Goal: Task Accomplishment & Management: Complete application form

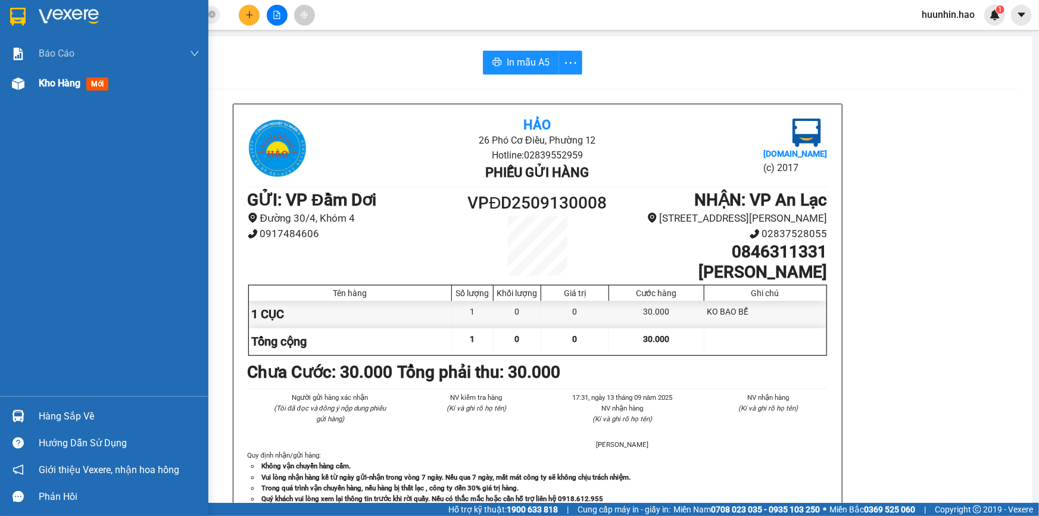
click at [38, 86] on div "Kho hàng mới" at bounding box center [104, 83] width 208 height 30
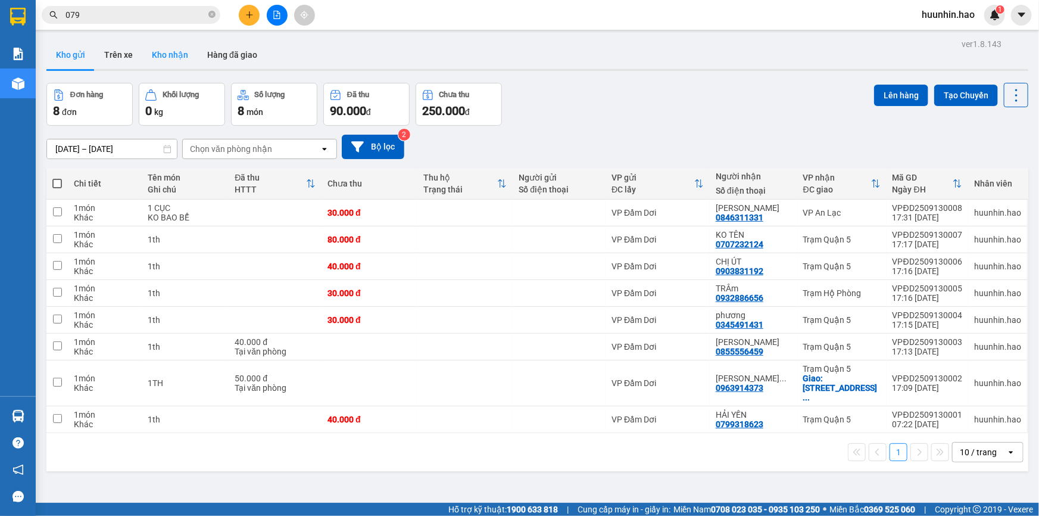
click at [152, 55] on button "Kho nhận" at bounding box center [169, 54] width 55 height 29
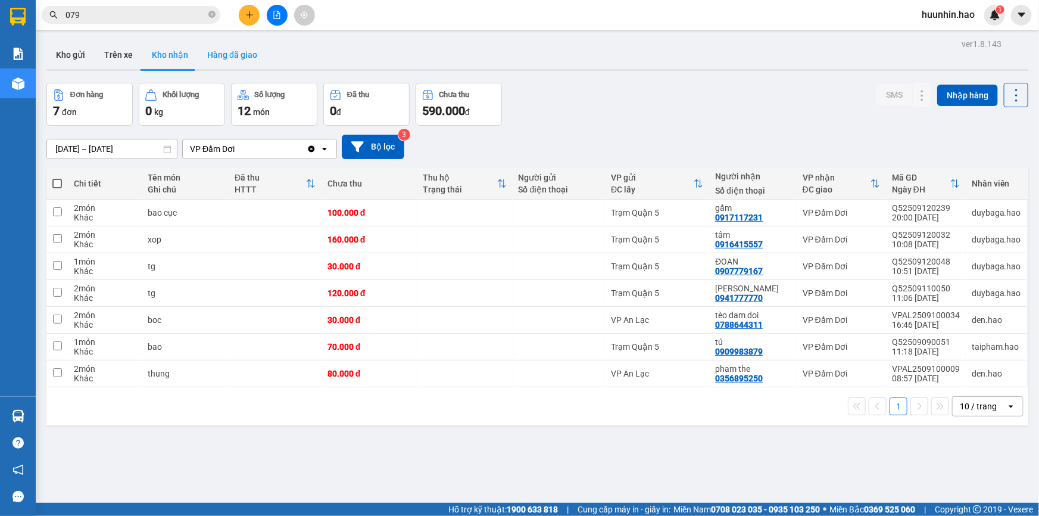
click at [255, 60] on button "Hàng đã giao" at bounding box center [232, 54] width 69 height 29
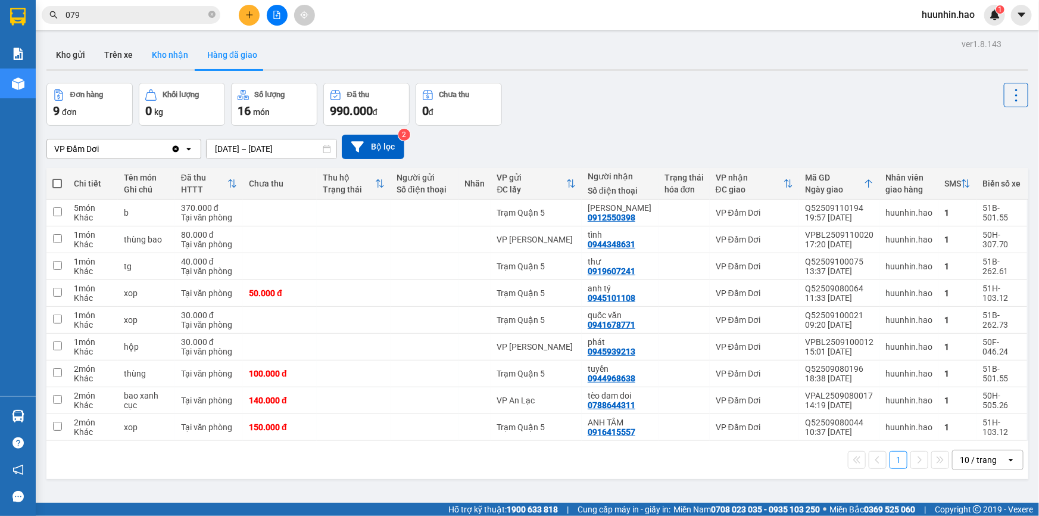
click at [169, 57] on button "Kho nhận" at bounding box center [169, 54] width 55 height 29
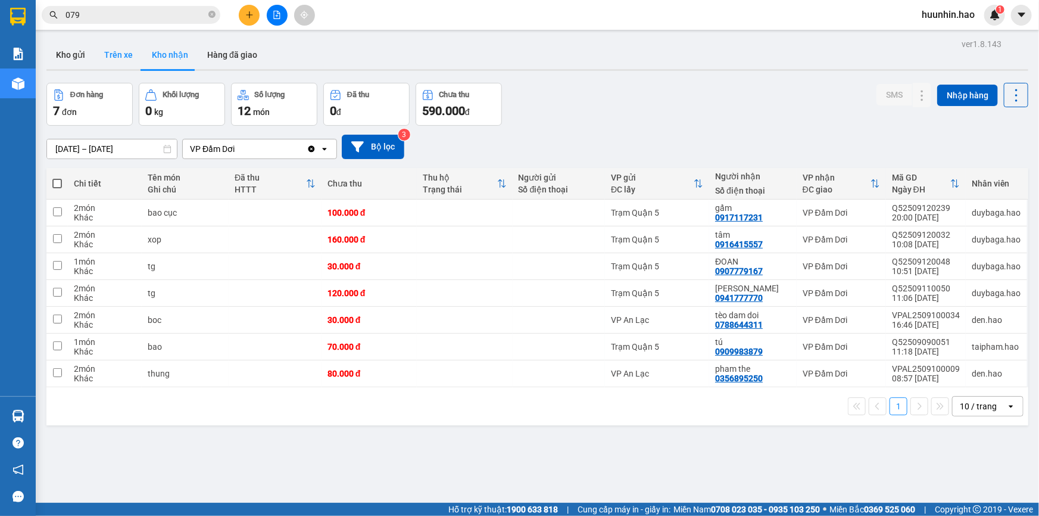
click at [121, 49] on button "Trên xe" at bounding box center [119, 54] width 48 height 29
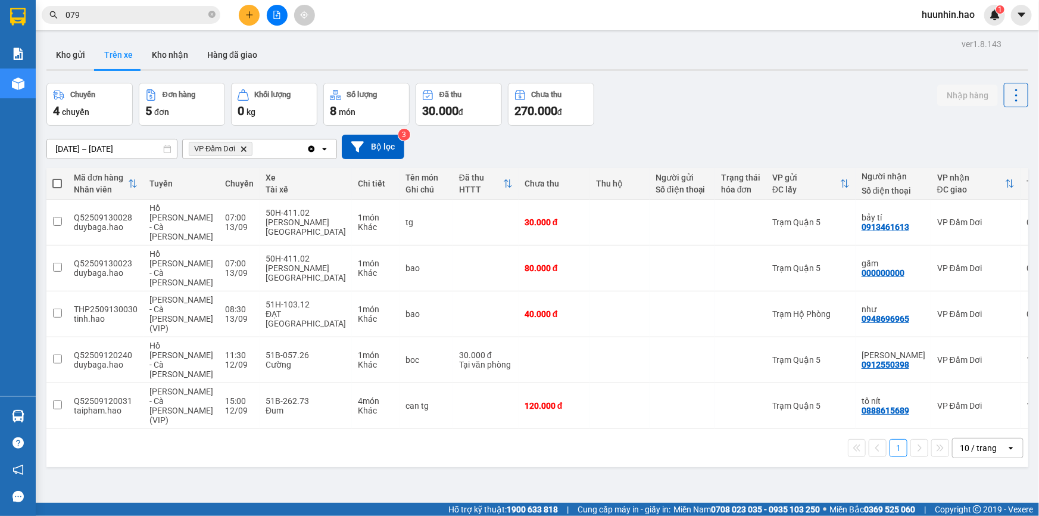
drag, startPoint x: 243, startPoint y: 152, endPoint x: 270, endPoint y: 167, distance: 30.4
click at [243, 151] on icon "VP Đầm Dơi, close by backspace" at bounding box center [243, 148] width 5 height 5
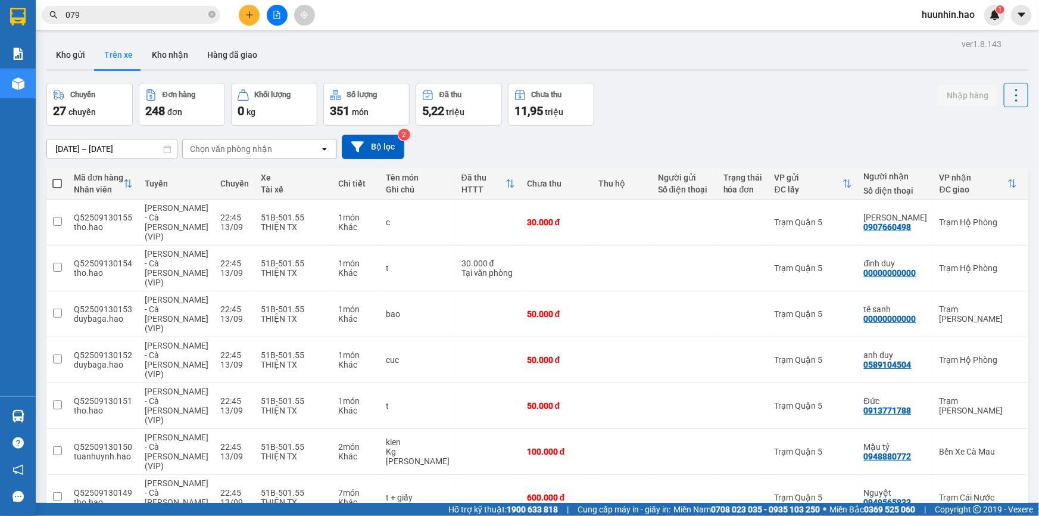
click at [316, 147] on div "Chọn văn phòng nhận" at bounding box center [251, 148] width 137 height 19
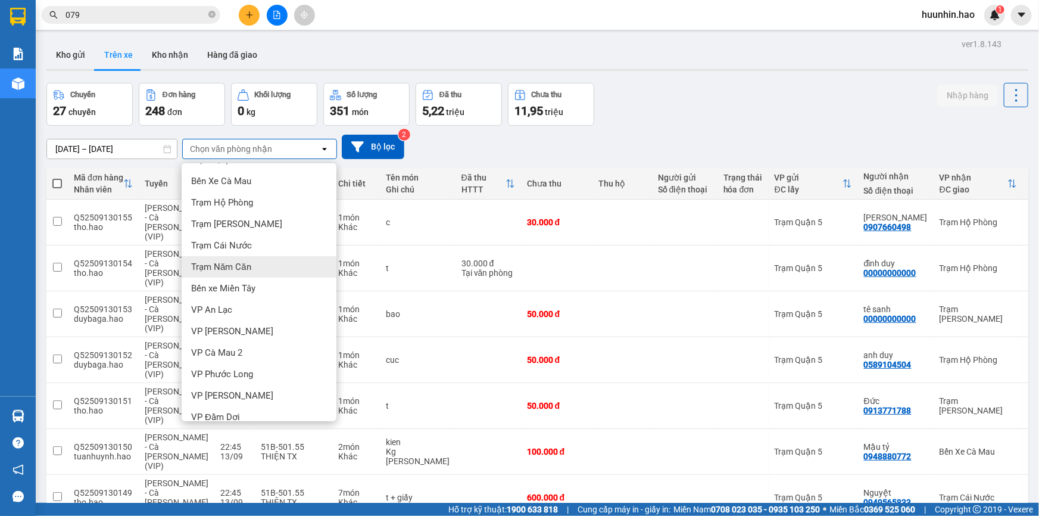
scroll to position [30, 0]
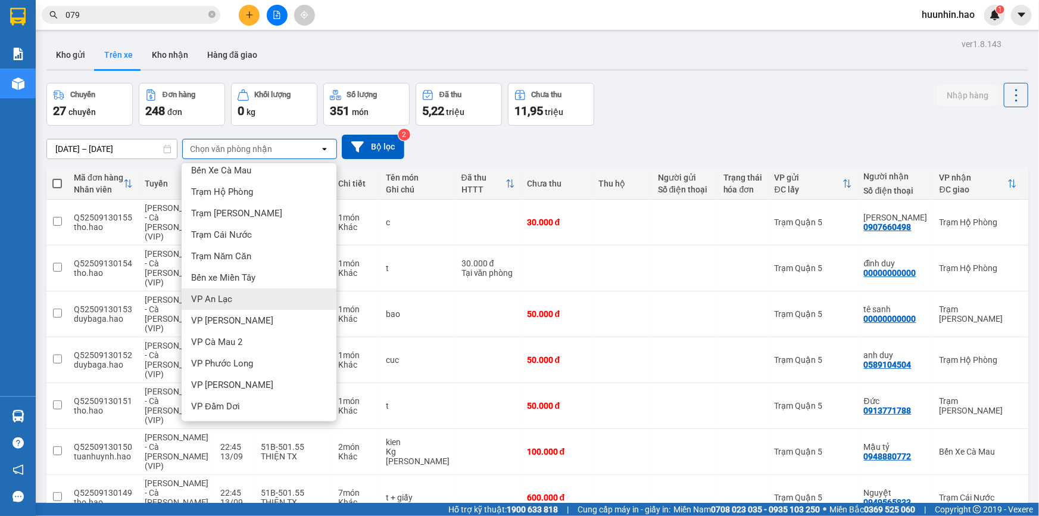
click at [238, 304] on div "VP An Lạc" at bounding box center [259, 298] width 155 height 21
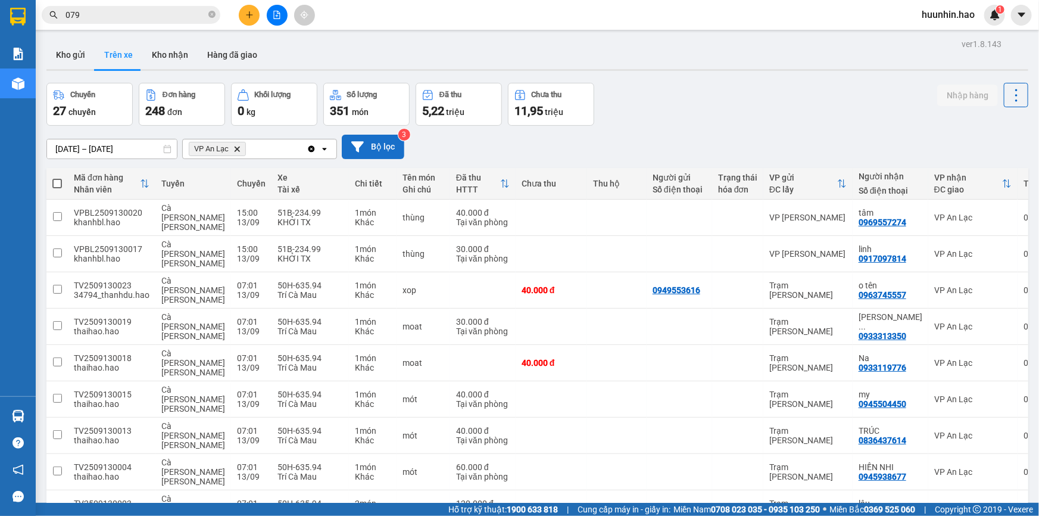
click at [373, 156] on button "Bộ lọc" at bounding box center [373, 147] width 63 height 24
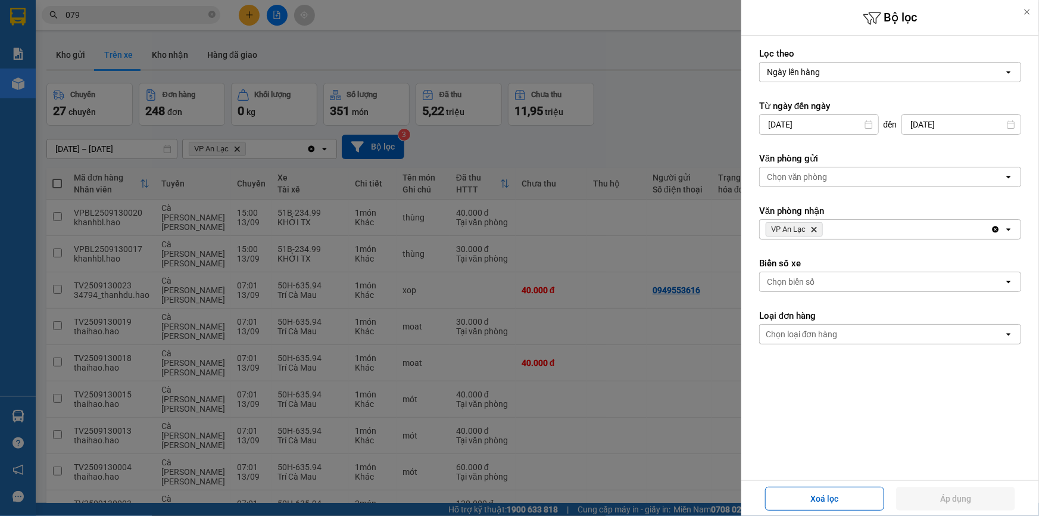
click at [826, 172] on div "Chọn văn phòng" at bounding box center [797, 177] width 61 height 12
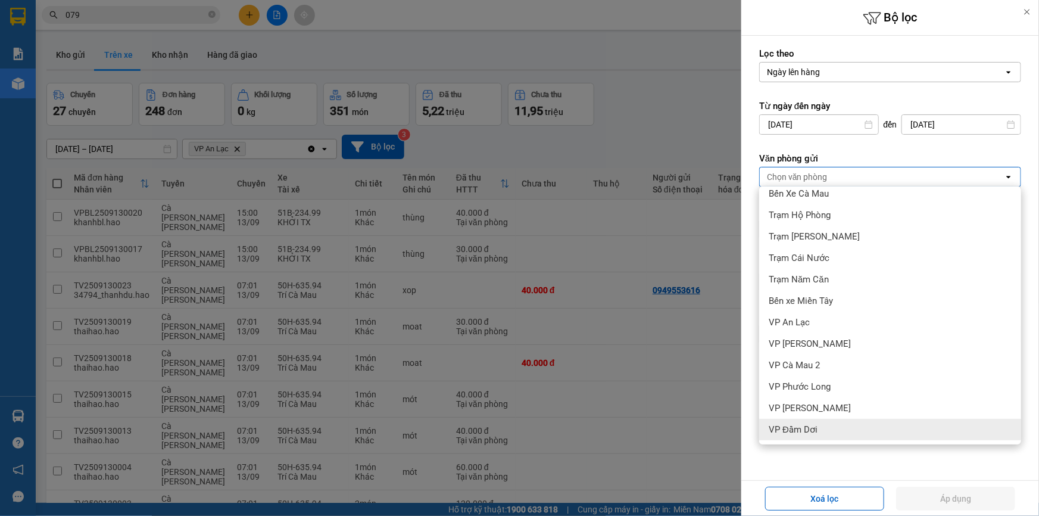
click at [817, 429] on div "VP Đầm Dơi" at bounding box center [890, 429] width 262 height 21
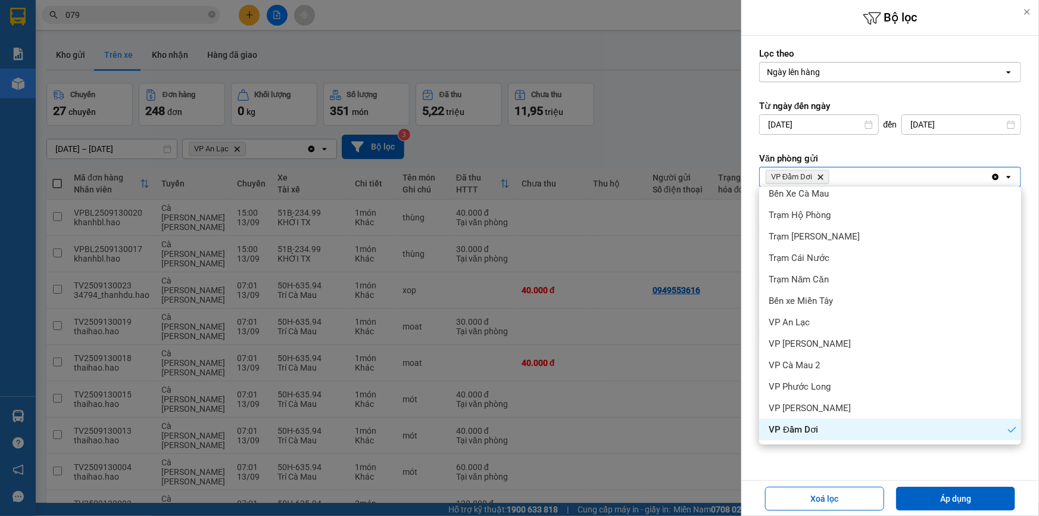
drag, startPoint x: 952, startPoint y: 500, endPoint x: 761, endPoint y: 391, distance: 220.0
click at [951, 500] on button "Áp dụng" at bounding box center [955, 498] width 119 height 24
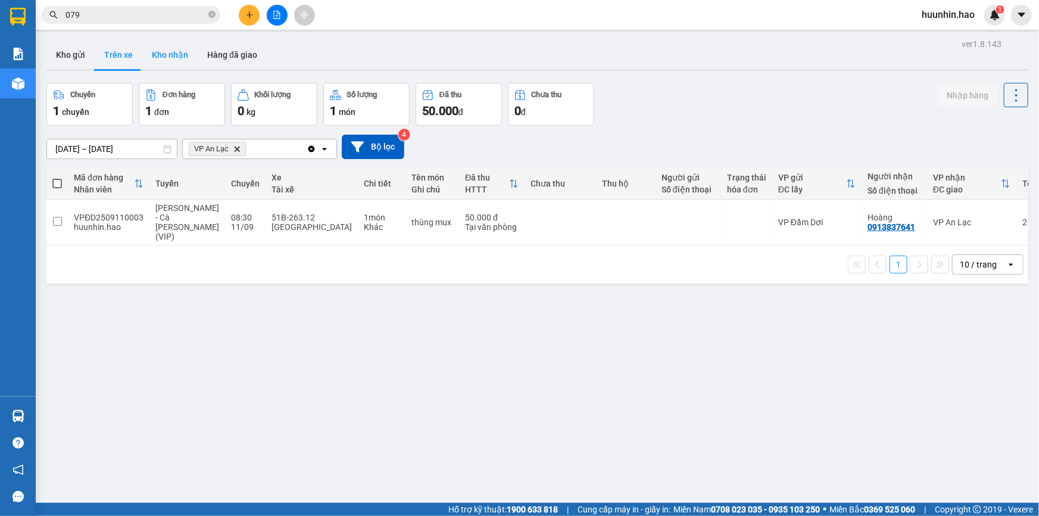
click at [164, 48] on button "Kho nhận" at bounding box center [169, 54] width 55 height 29
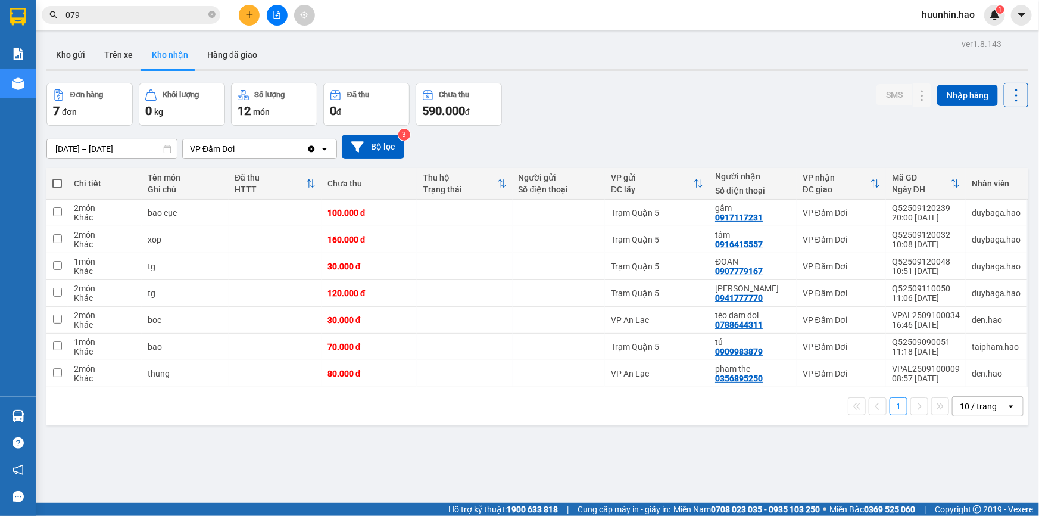
click at [231, 158] on div "VP Đầm Dơi" at bounding box center [245, 148] width 124 height 19
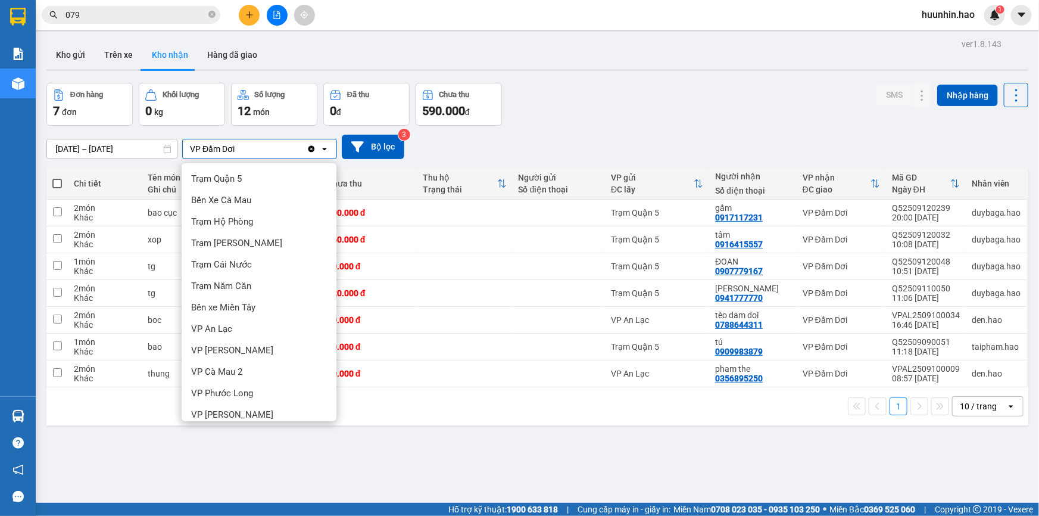
scroll to position [30, 0]
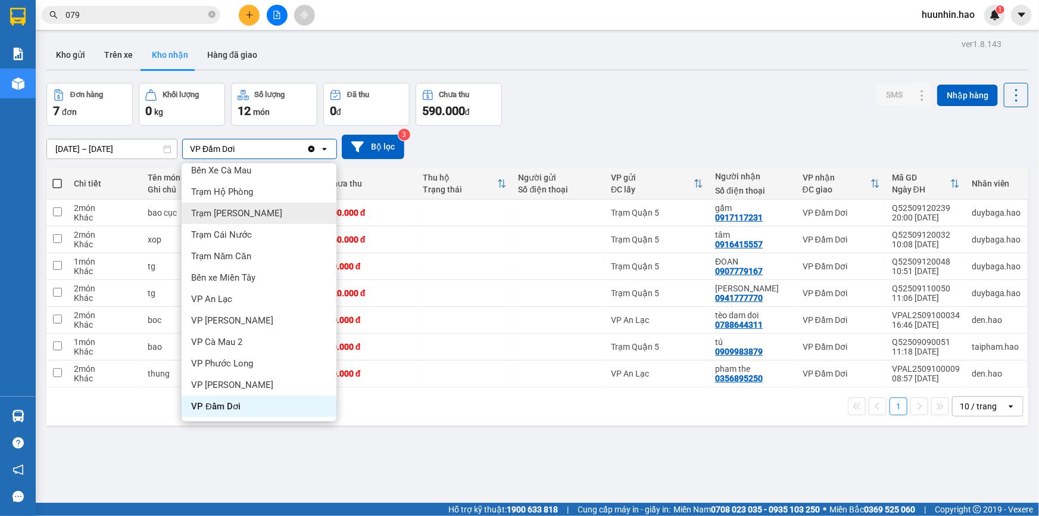
click at [336, 152] on div "Clear value open" at bounding box center [322, 148] width 30 height 19
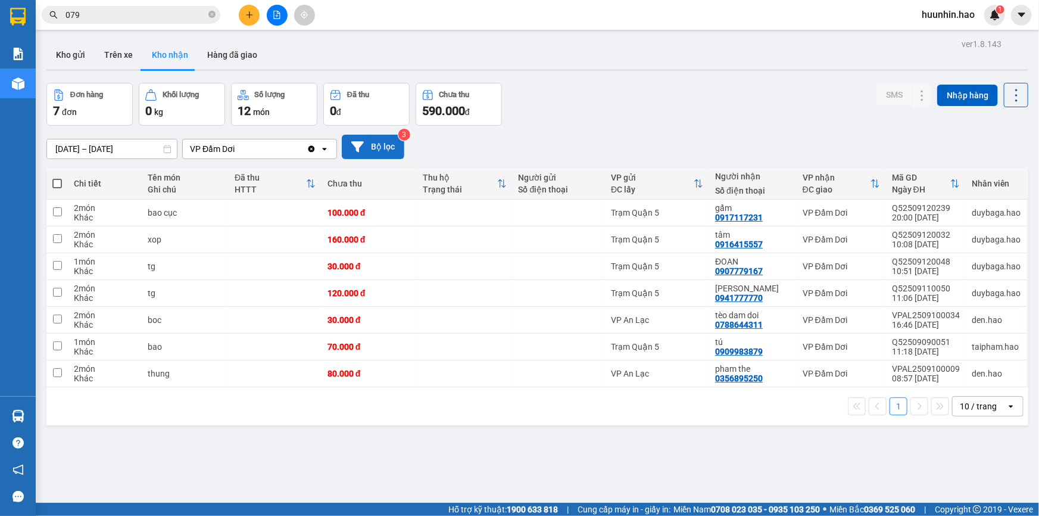
click at [364, 153] on button "Bộ lọc" at bounding box center [373, 147] width 63 height 24
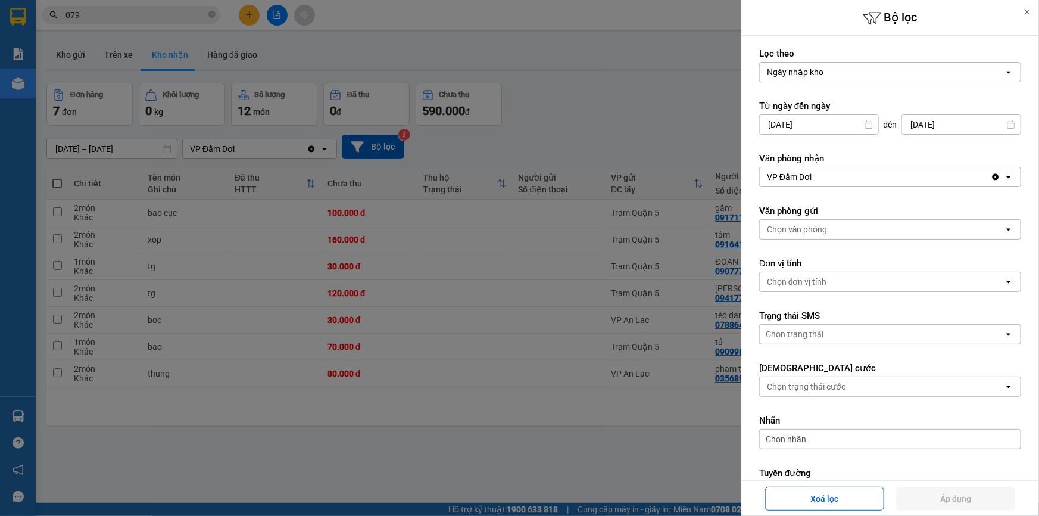
click at [829, 171] on div "VP Đầm Dơi" at bounding box center [875, 176] width 231 height 19
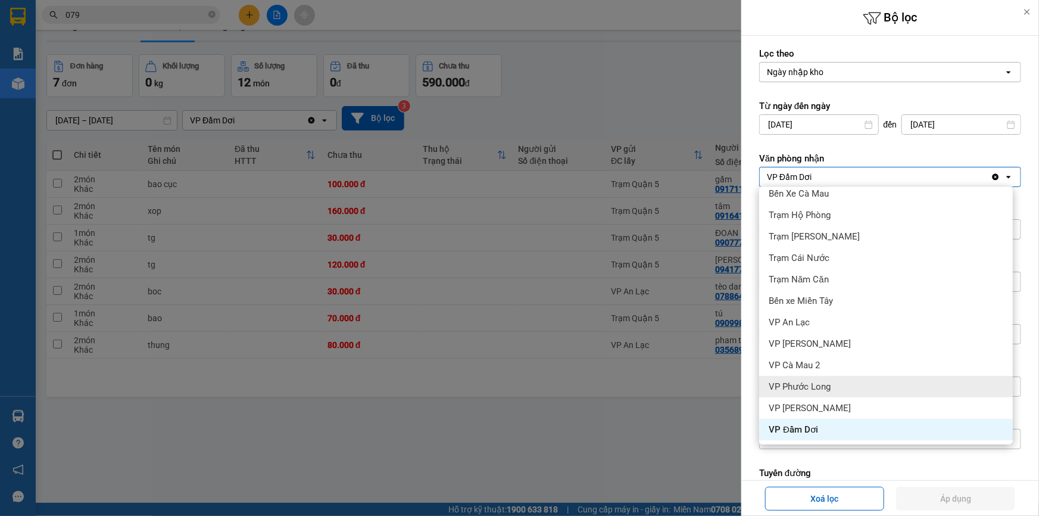
scroll to position [54, 0]
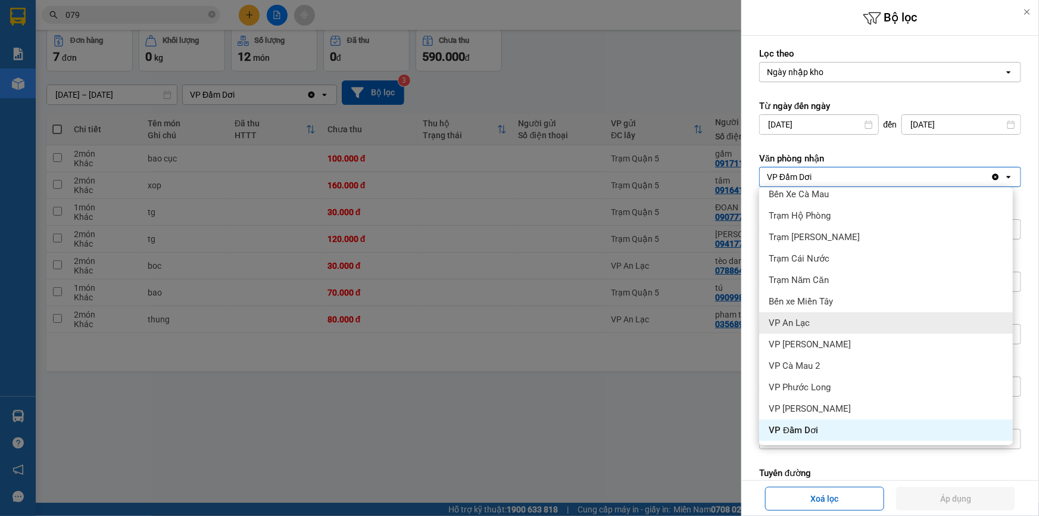
click at [820, 329] on div "VP An Lạc" at bounding box center [886, 322] width 254 height 21
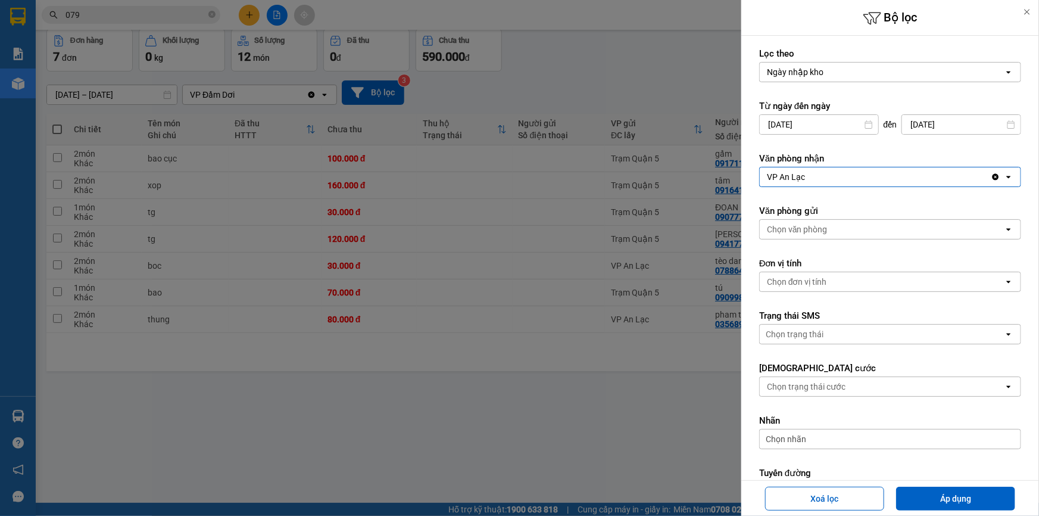
click at [816, 224] on div "Chọn văn phòng" at bounding box center [797, 229] width 61 height 12
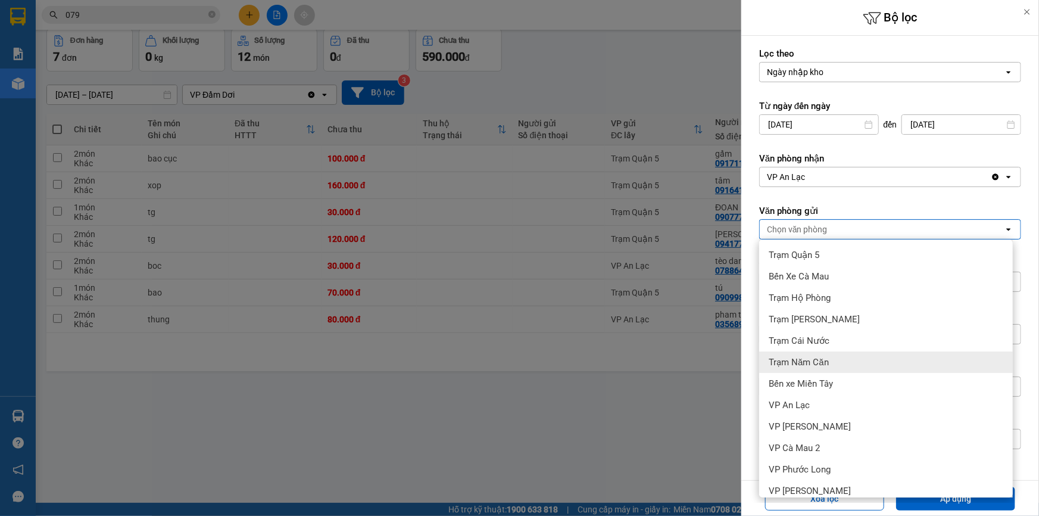
scroll to position [30, 0]
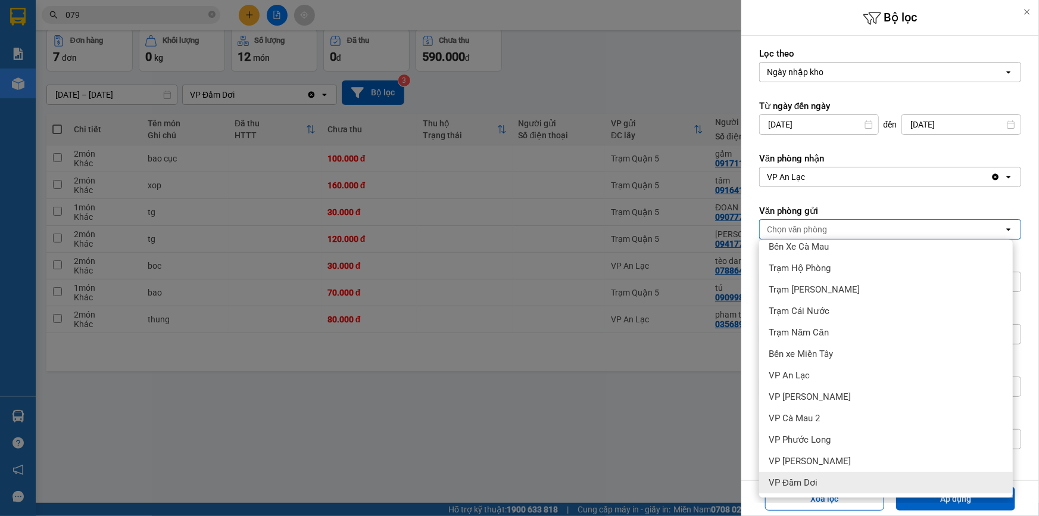
click at [798, 486] on span "VP Đầm Dơi" at bounding box center [793, 482] width 49 height 12
click at [941, 512] on div "Xoá lọc Áp dụng" at bounding box center [890, 497] width 292 height 29
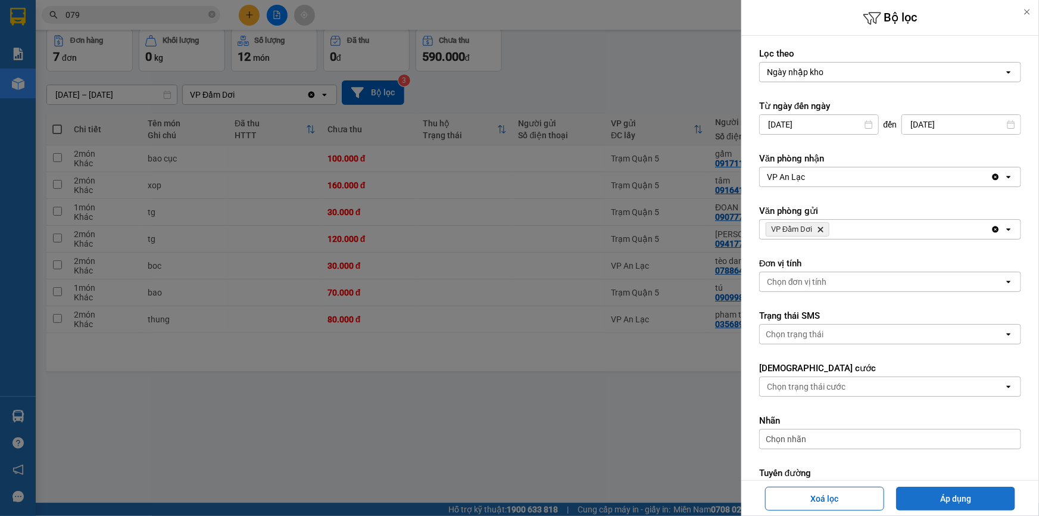
click at [944, 506] on button "Áp dụng" at bounding box center [955, 498] width 119 height 24
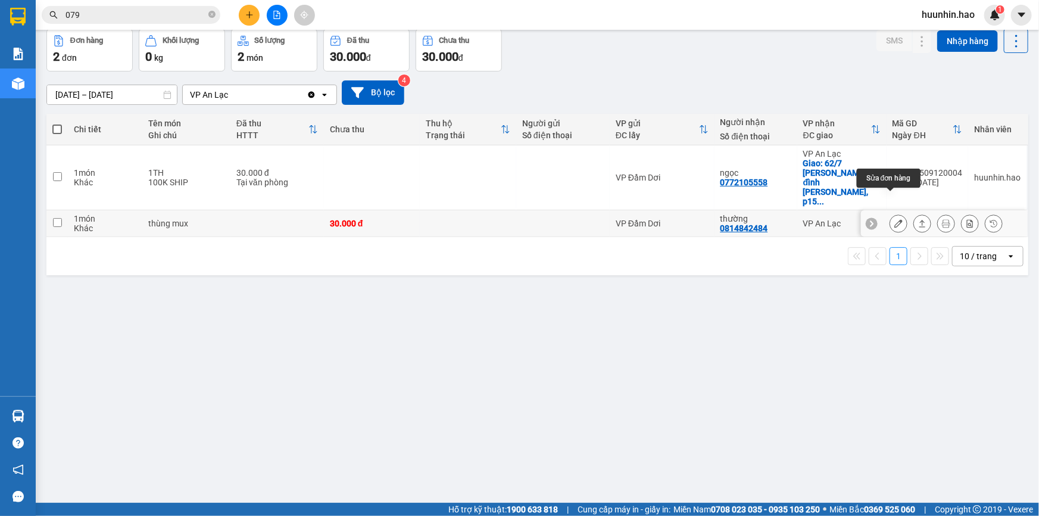
click at [895, 213] on button at bounding box center [898, 223] width 17 height 21
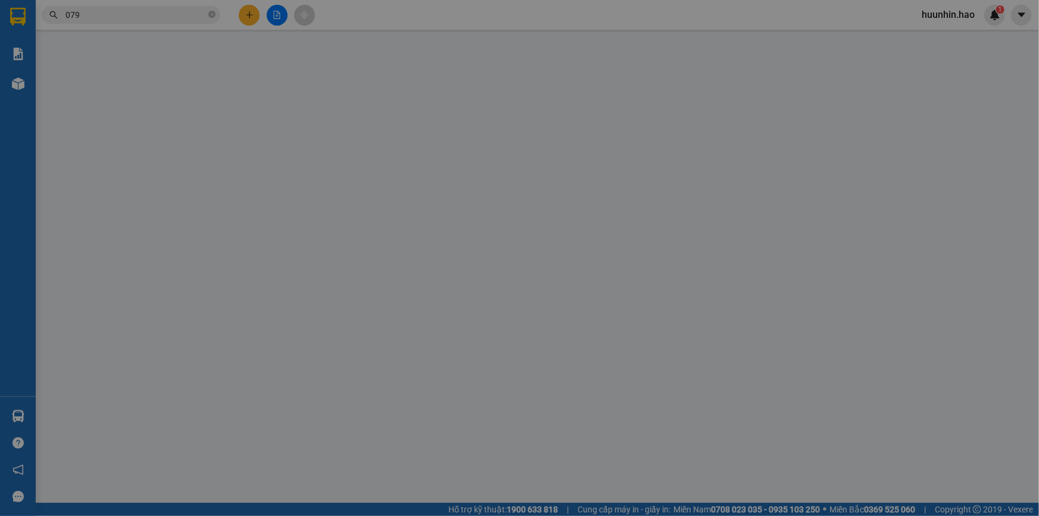
type input "0814842484"
type input "thường"
type input "30.000"
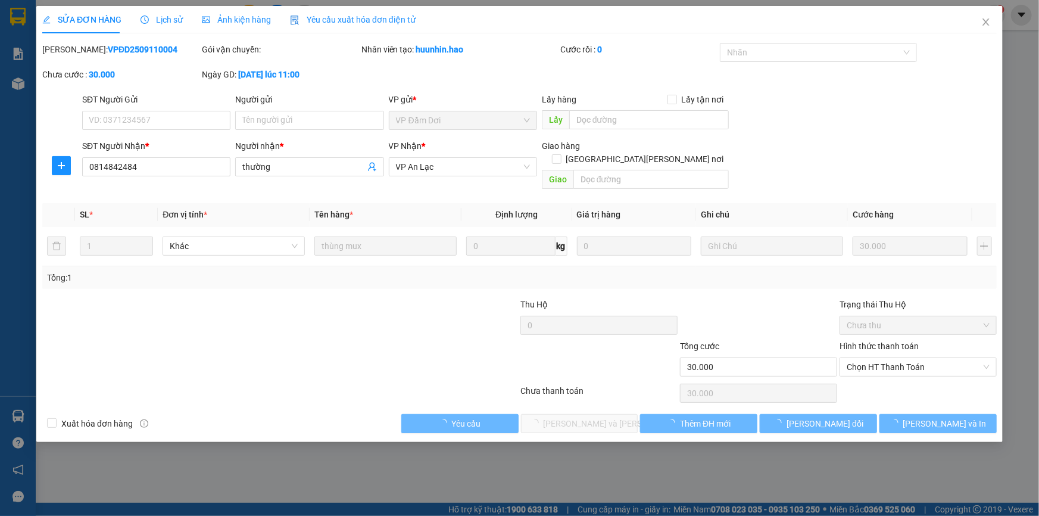
click at [238, 23] on span "Ảnh kiện hàng" at bounding box center [236, 20] width 69 height 10
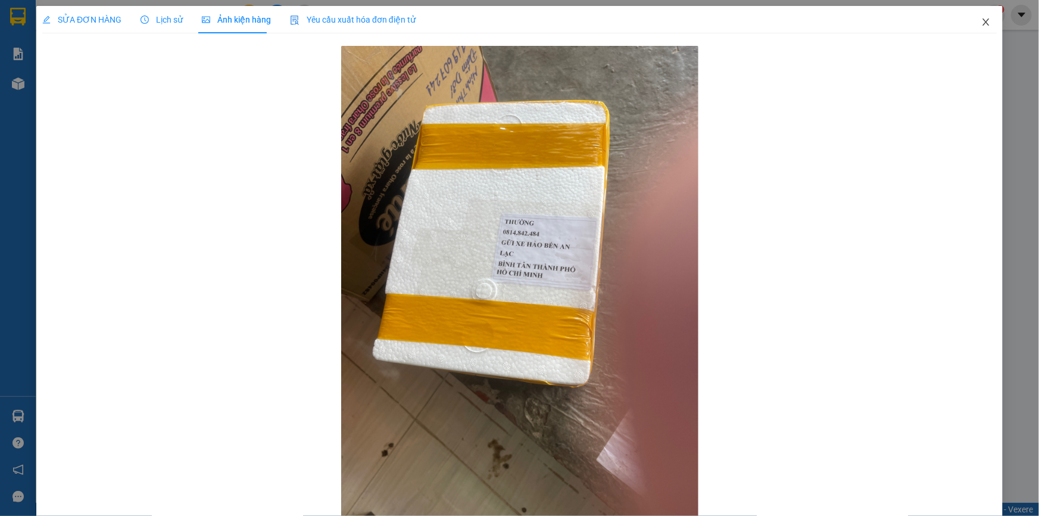
click at [981, 23] on icon "close" at bounding box center [986, 22] width 10 height 10
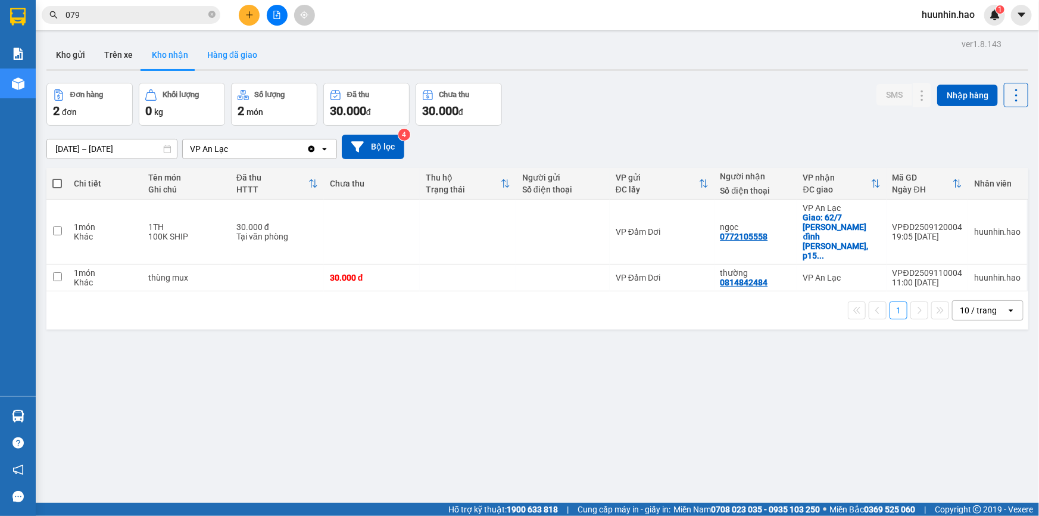
click at [236, 49] on button "Hàng đã giao" at bounding box center [232, 54] width 69 height 29
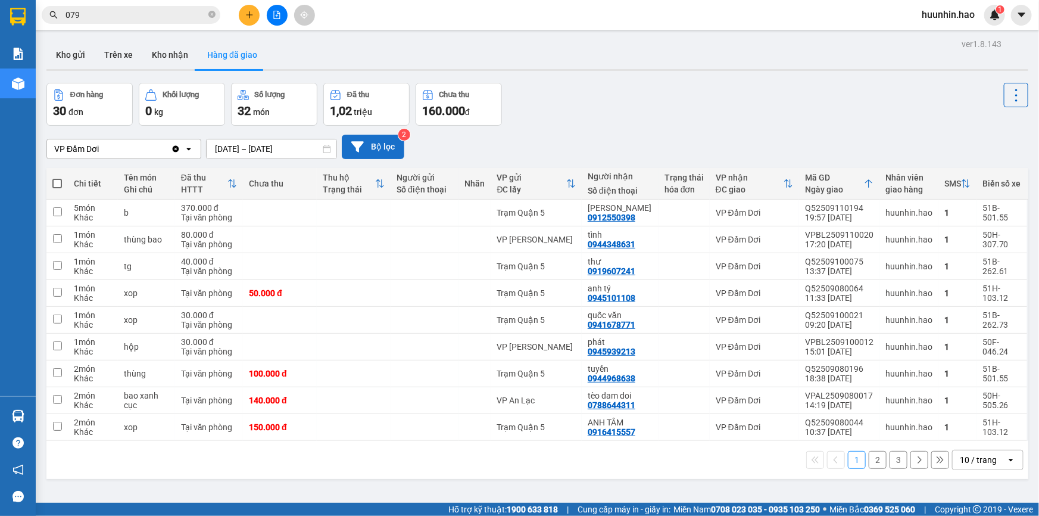
click at [350, 145] on button "Bộ lọc" at bounding box center [373, 147] width 63 height 24
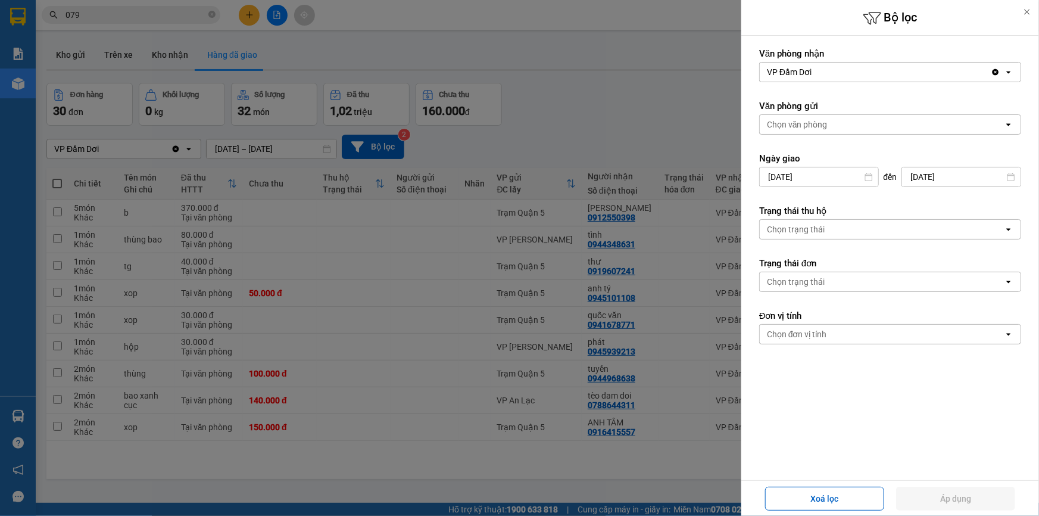
click at [847, 125] on div "Chọn văn phòng" at bounding box center [882, 124] width 244 height 19
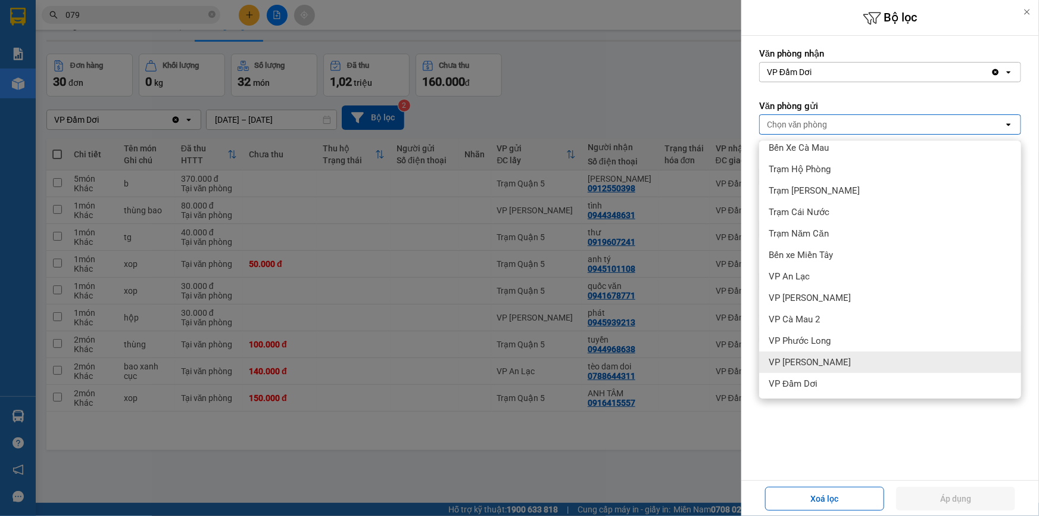
scroll to position [54, 0]
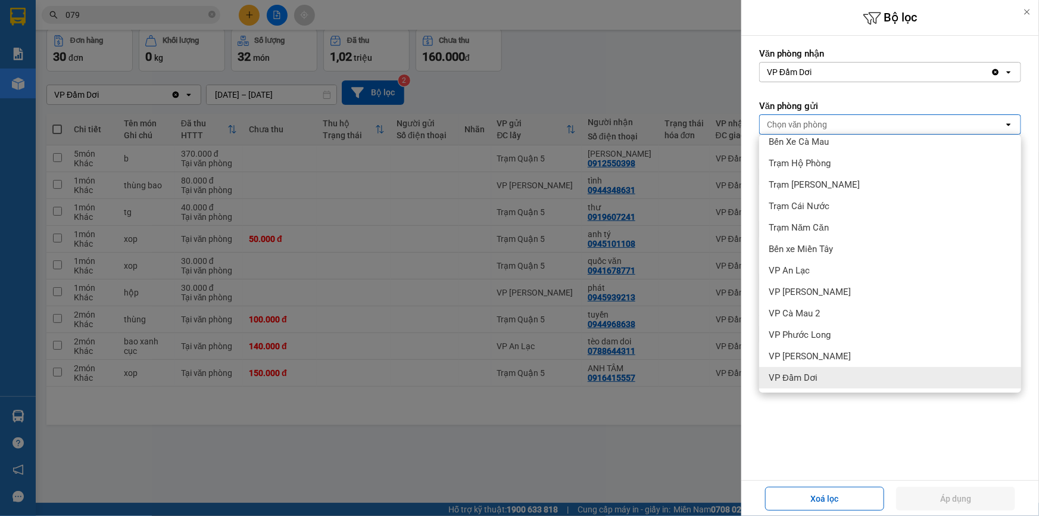
click at [796, 369] on div "VP Đầm Dơi" at bounding box center [890, 377] width 262 height 21
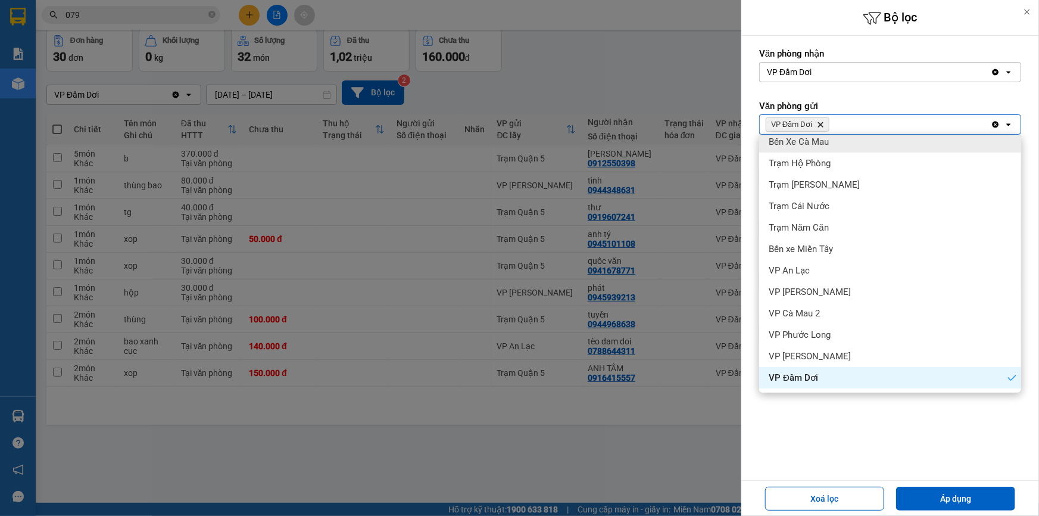
click at [995, 71] on icon "Clear value" at bounding box center [996, 72] width 10 height 10
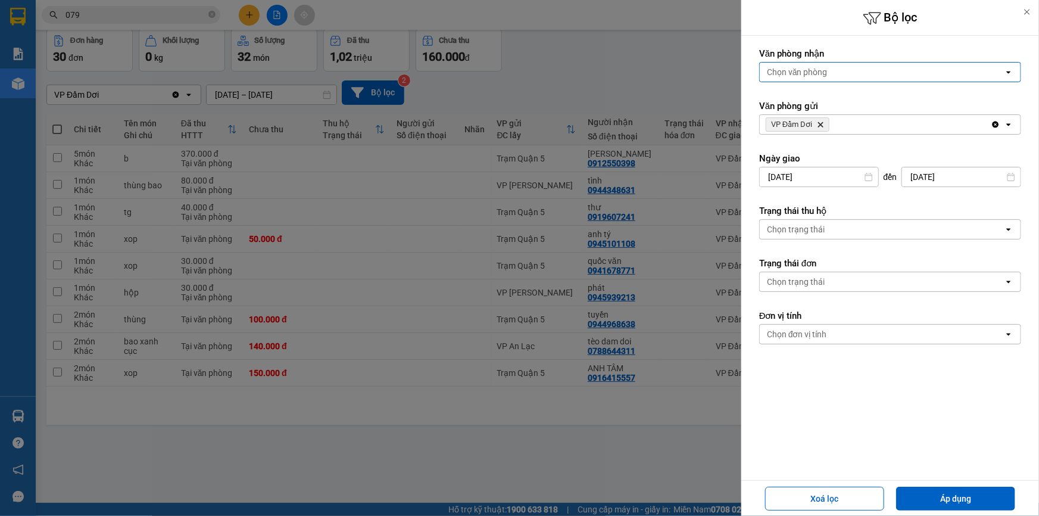
click at [819, 72] on div "Chọn văn phòng" at bounding box center [797, 72] width 61 height 12
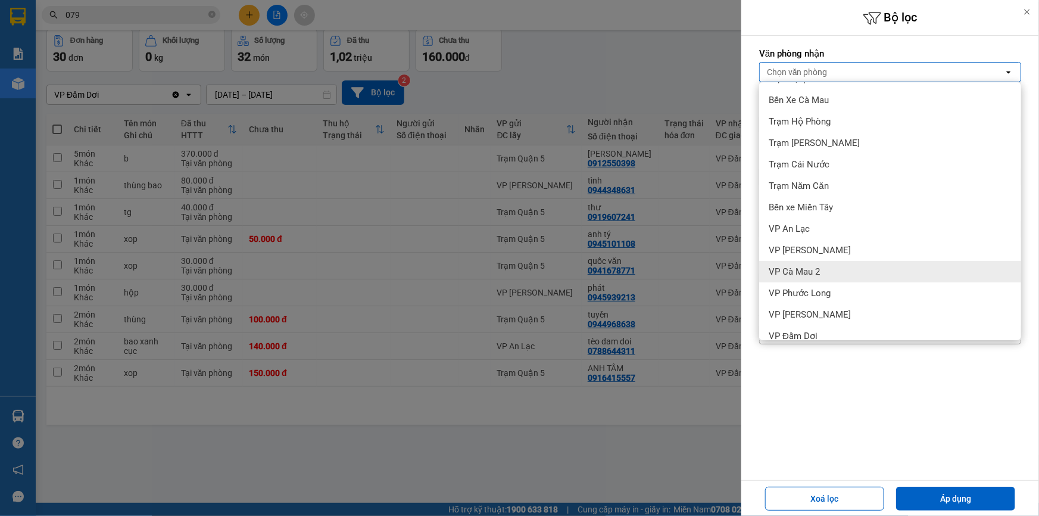
scroll to position [30, 0]
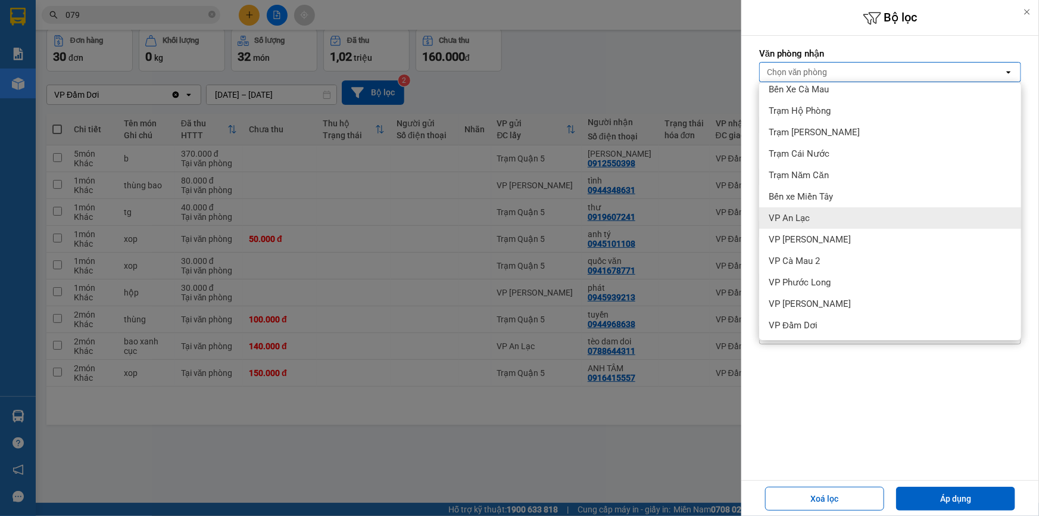
click at [801, 216] on span "VP An Lạc" at bounding box center [789, 218] width 41 height 12
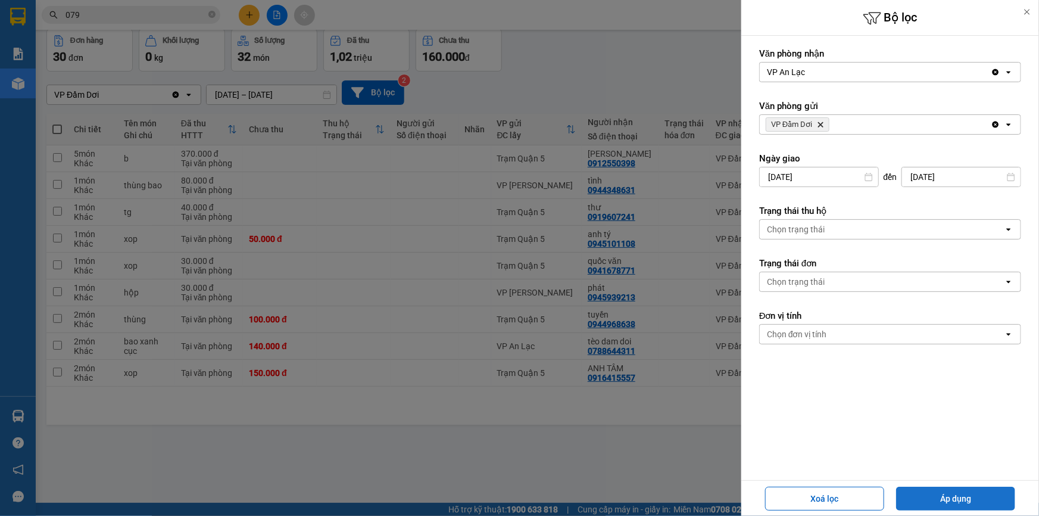
click at [964, 498] on button "Áp dụng" at bounding box center [955, 498] width 119 height 24
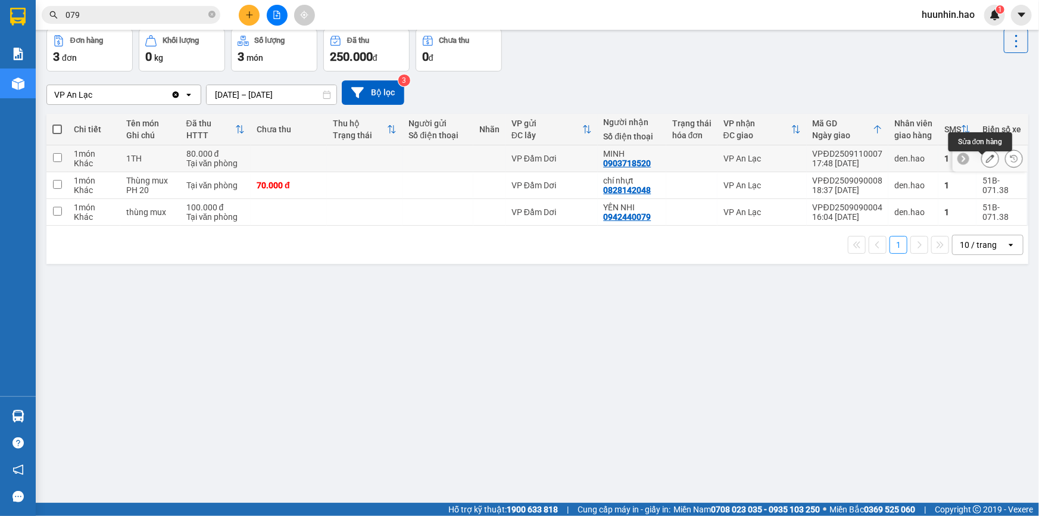
click at [982, 161] on button at bounding box center [990, 158] width 17 height 21
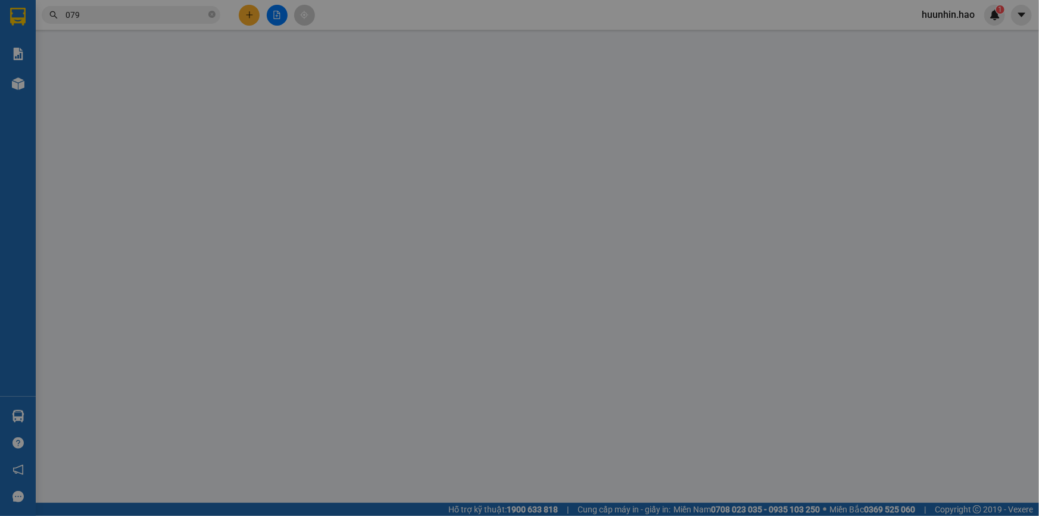
type input "0903718520"
type input "MINH"
type input "80.000"
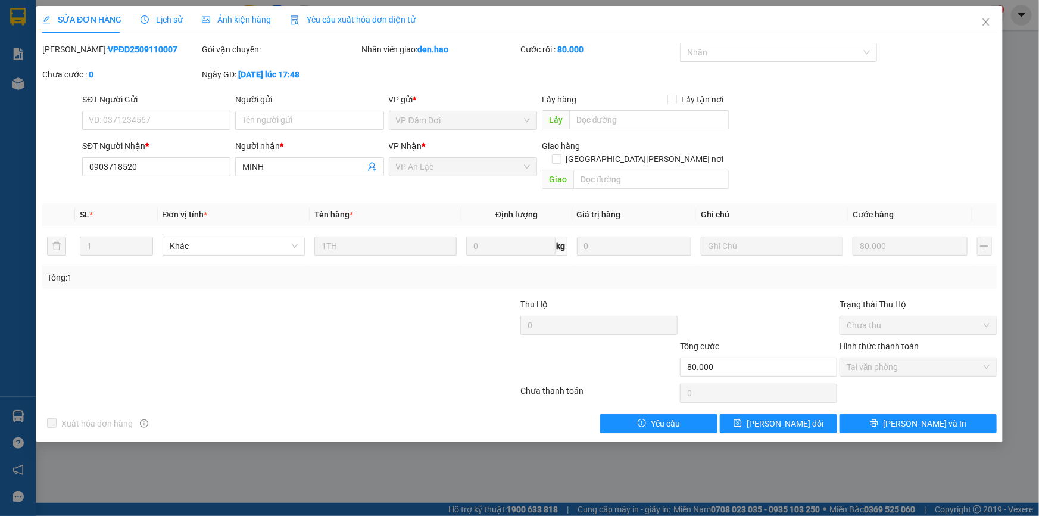
click at [235, 18] on span "Ảnh kiện hàng" at bounding box center [236, 20] width 69 height 10
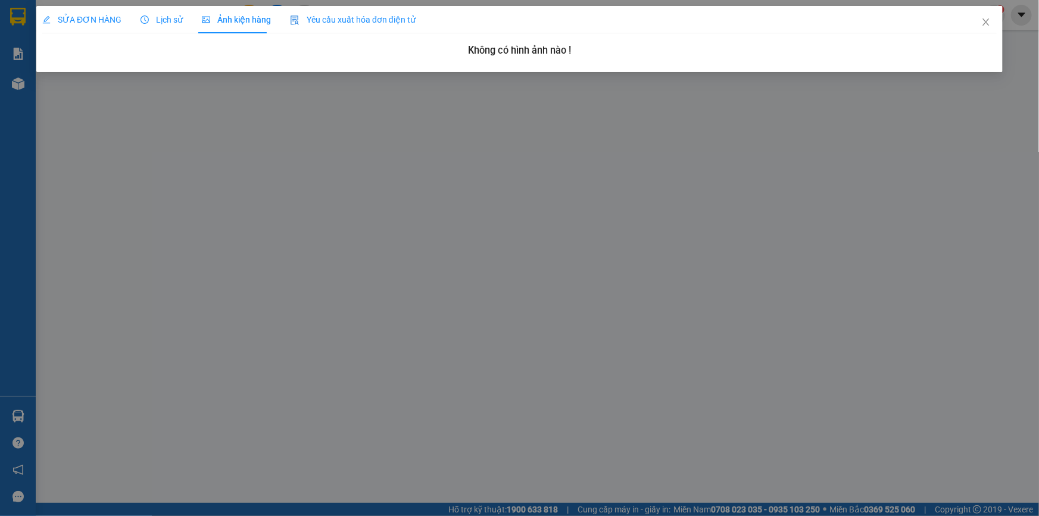
click at [107, 16] on span "SỬA ĐƠN HÀNG" at bounding box center [81, 20] width 79 height 10
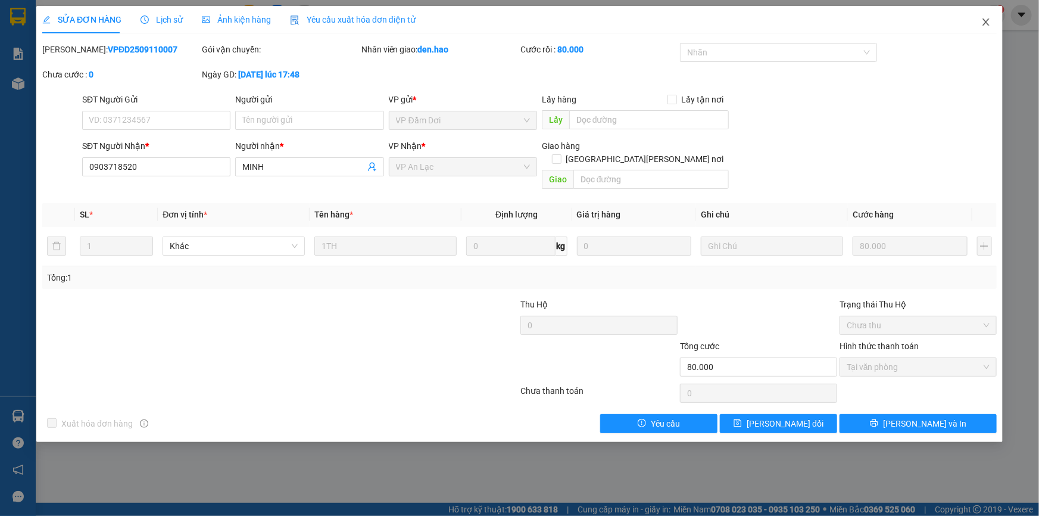
click at [989, 24] on icon "close" at bounding box center [986, 22] width 10 height 10
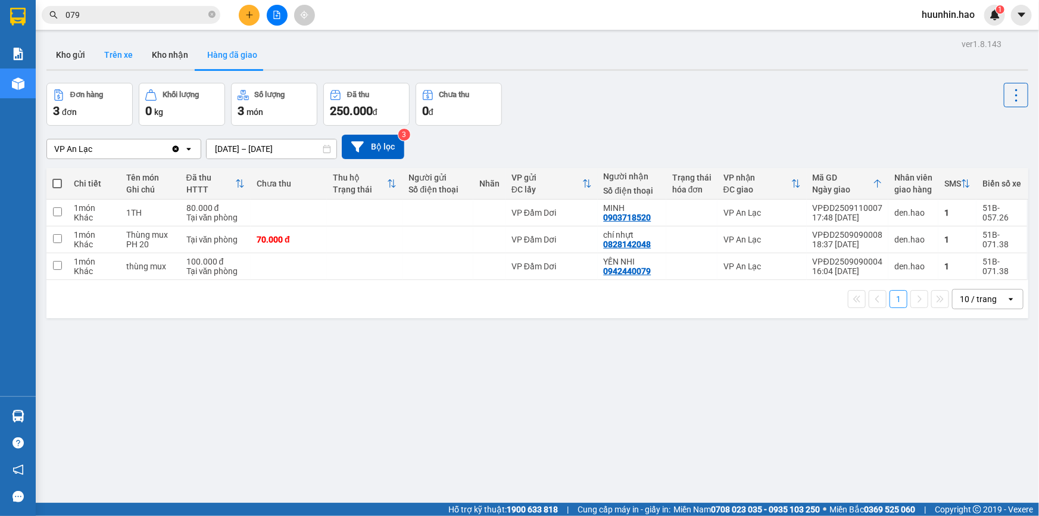
click at [133, 50] on button "Trên xe" at bounding box center [119, 54] width 48 height 29
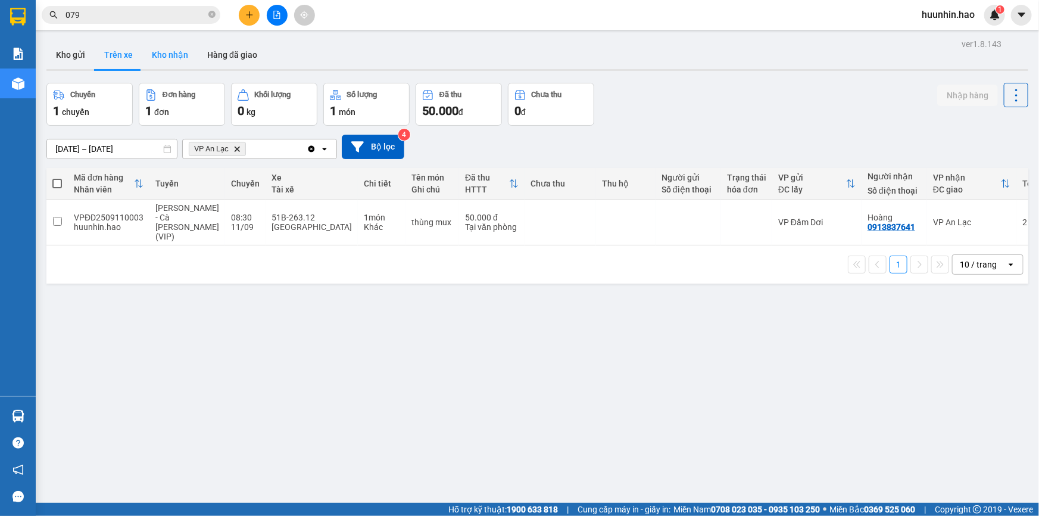
click at [179, 60] on button "Kho nhận" at bounding box center [169, 54] width 55 height 29
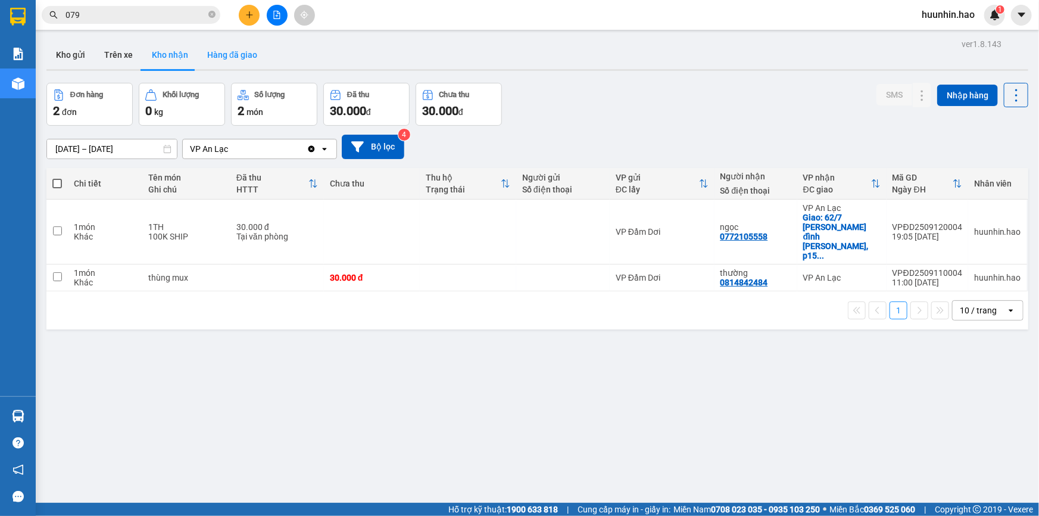
click at [232, 46] on button "Hàng đã giao" at bounding box center [232, 54] width 69 height 29
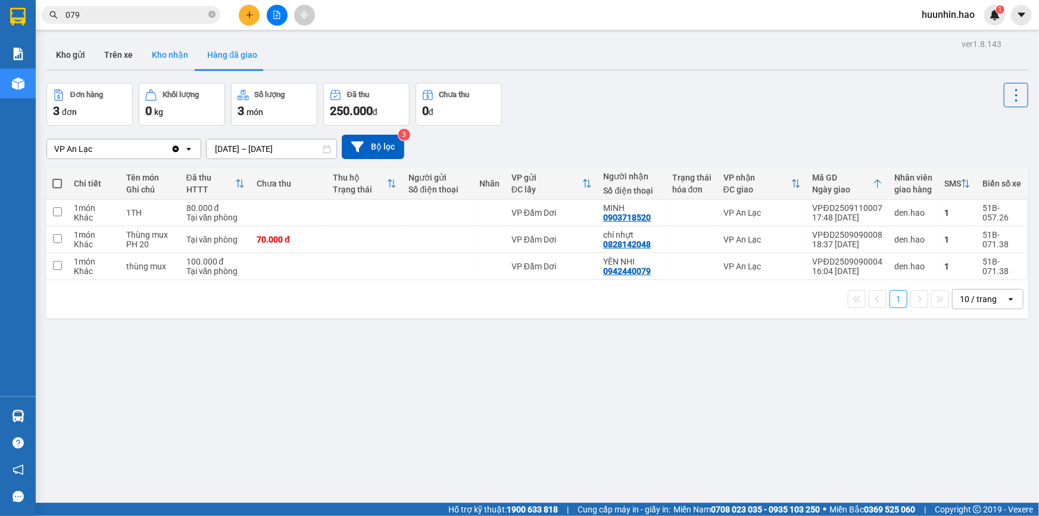
click at [143, 53] on button "Kho nhận" at bounding box center [169, 54] width 55 height 29
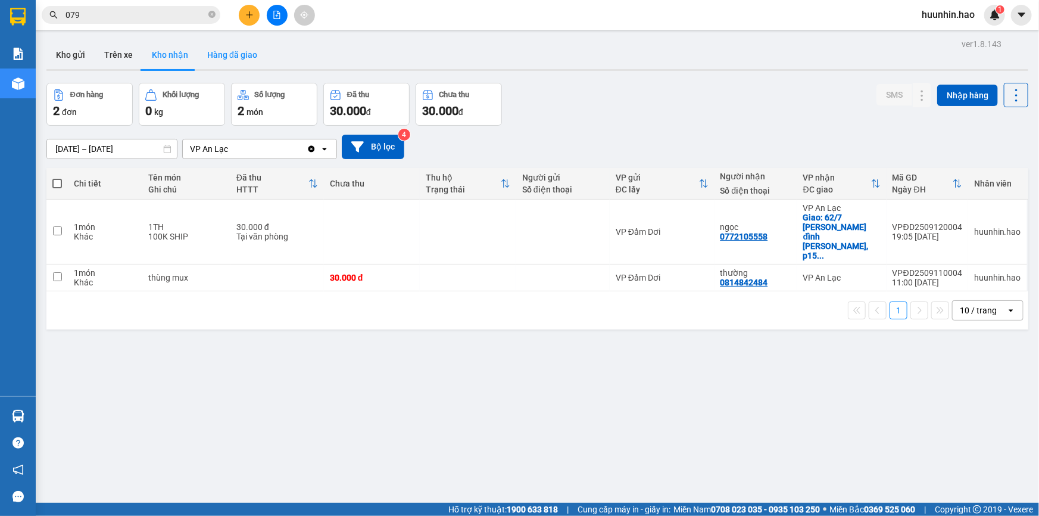
click at [242, 52] on button "Hàng đã giao" at bounding box center [232, 54] width 69 height 29
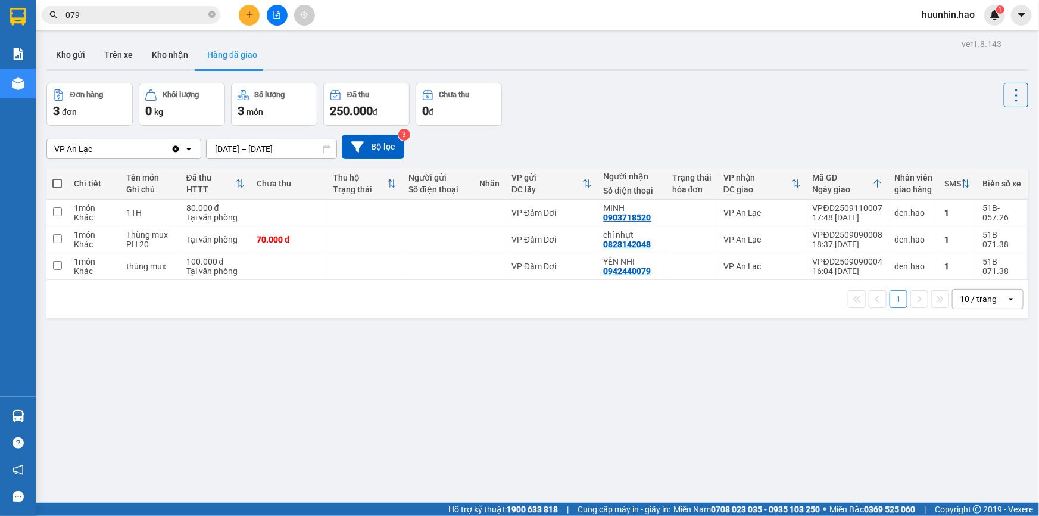
click at [176, 152] on icon "Clear value" at bounding box center [176, 148] width 7 height 7
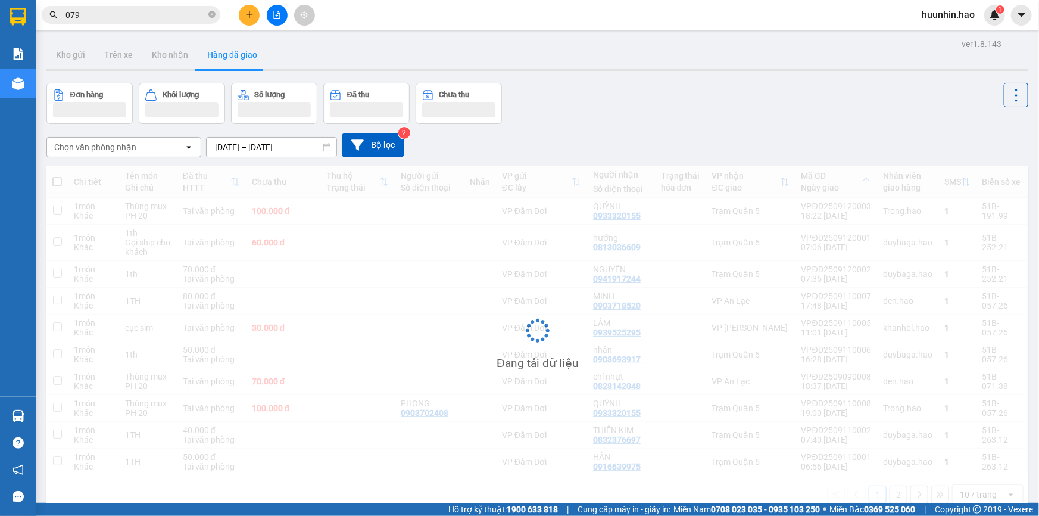
click at [188, 146] on div "open" at bounding box center [192, 147] width 17 height 19
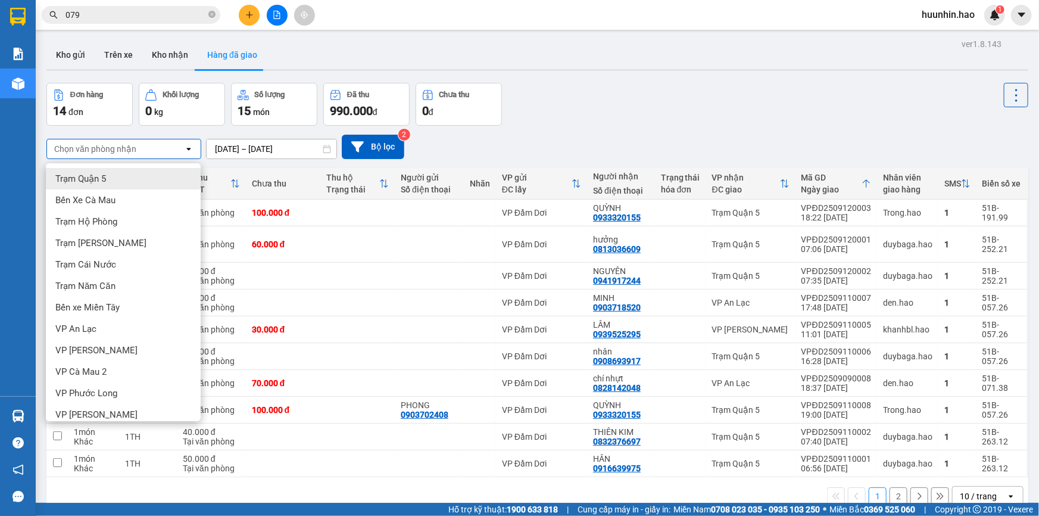
click at [682, 126] on div "Đơn hàng 14 đơn Khối lượng 0 kg Số lượng 15 món Đã thu 990.000 đ Chưa thu 0 đ" at bounding box center [537, 104] width 982 height 43
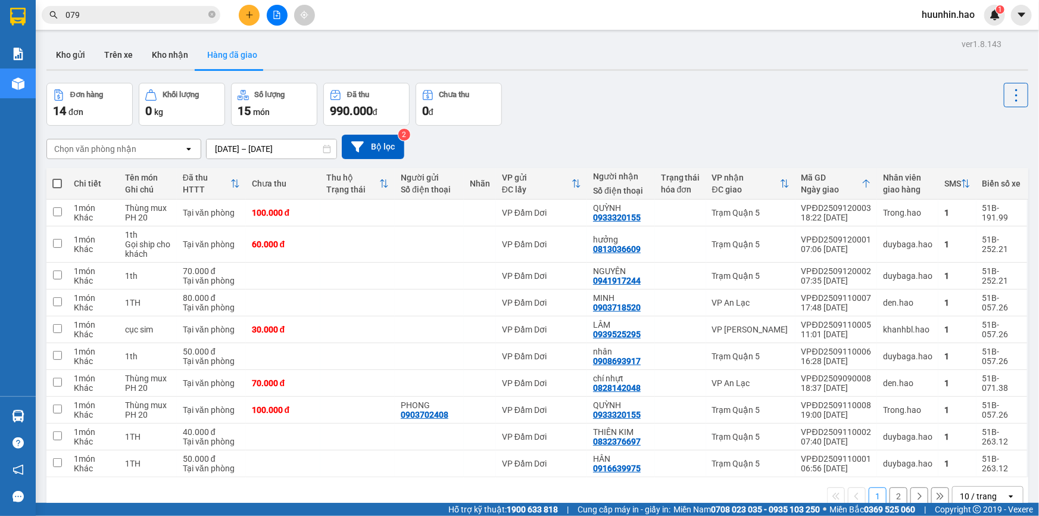
click at [244, 154] on input "[DATE] – [DATE]" at bounding box center [272, 148] width 130 height 19
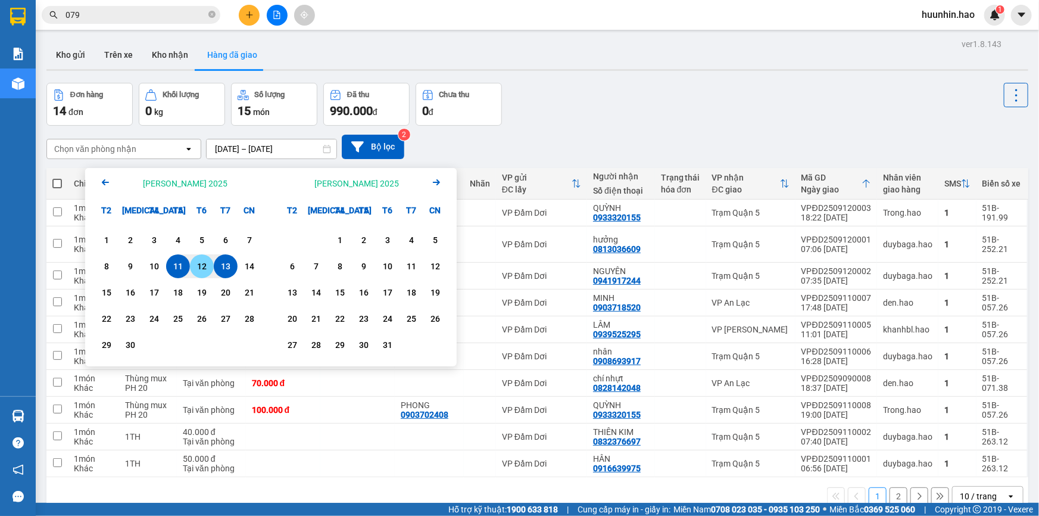
click at [202, 263] on div "12" at bounding box center [201, 266] width 17 height 14
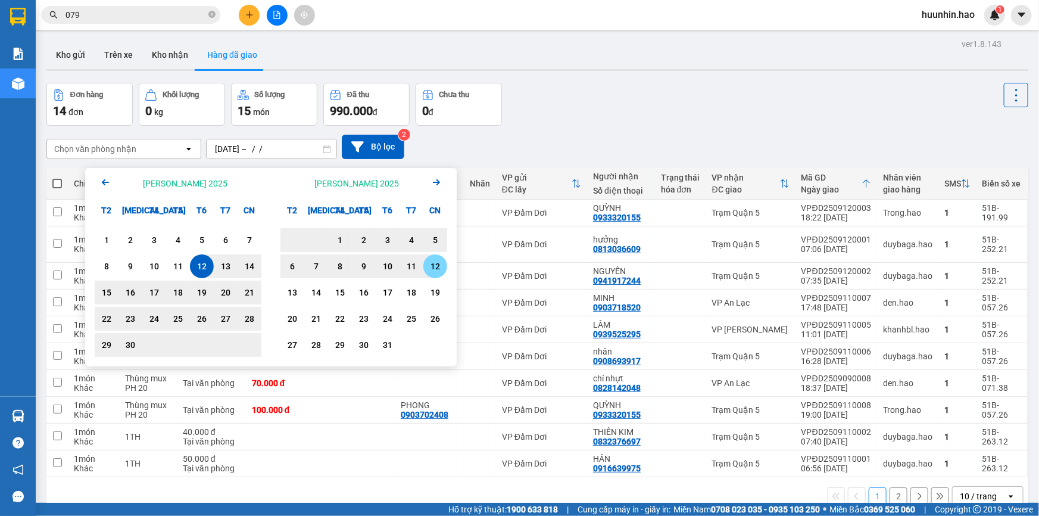
click at [438, 263] on div "12" at bounding box center [435, 266] width 17 height 14
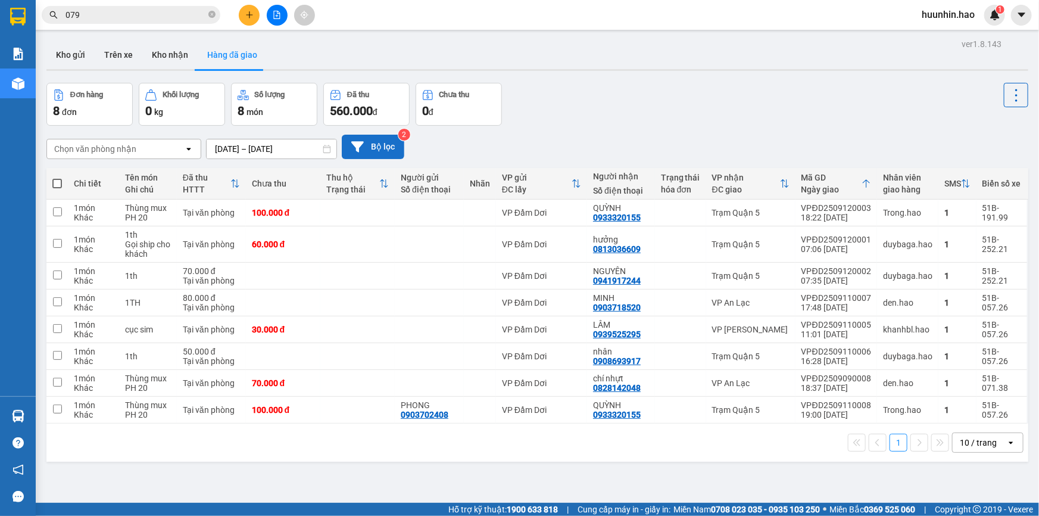
click at [367, 141] on button "Bộ lọc" at bounding box center [373, 147] width 63 height 24
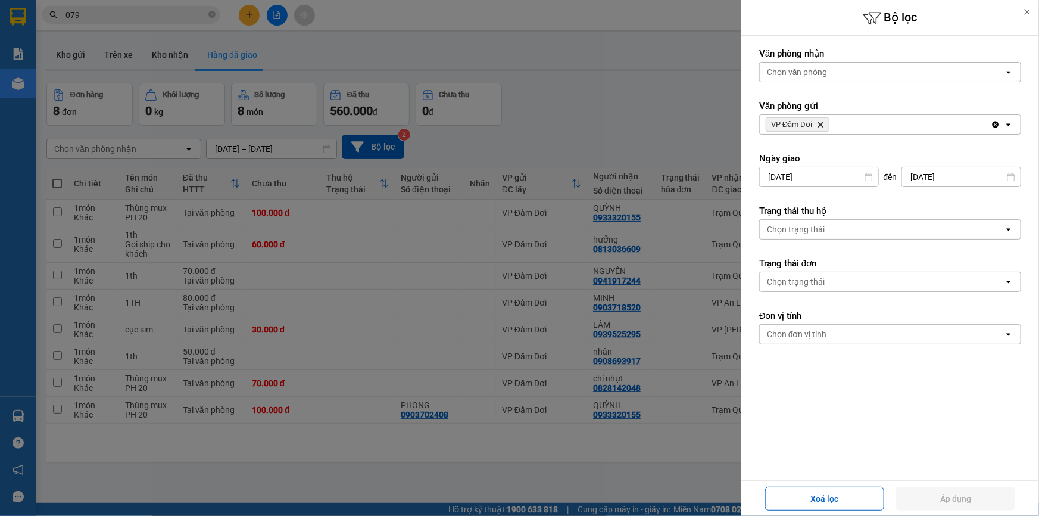
click at [573, 127] on div at bounding box center [519, 258] width 1039 height 516
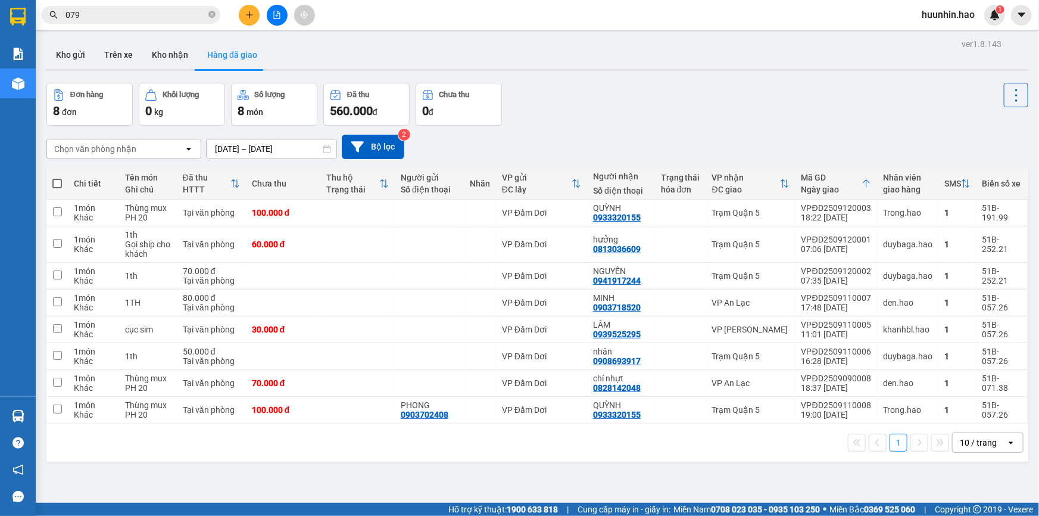
click at [961, 448] on div "10 / trang" at bounding box center [978, 442] width 37 height 12
click at [985, 420] on span "100 / trang" at bounding box center [974, 422] width 43 height 12
click at [262, 160] on div "ver 1.8.143 Kho gửi Trên xe Kho nhận Hàng đã giao Đơn hàng 8 đơn Khối lượng 0 k…" at bounding box center [537, 294] width 991 height 516
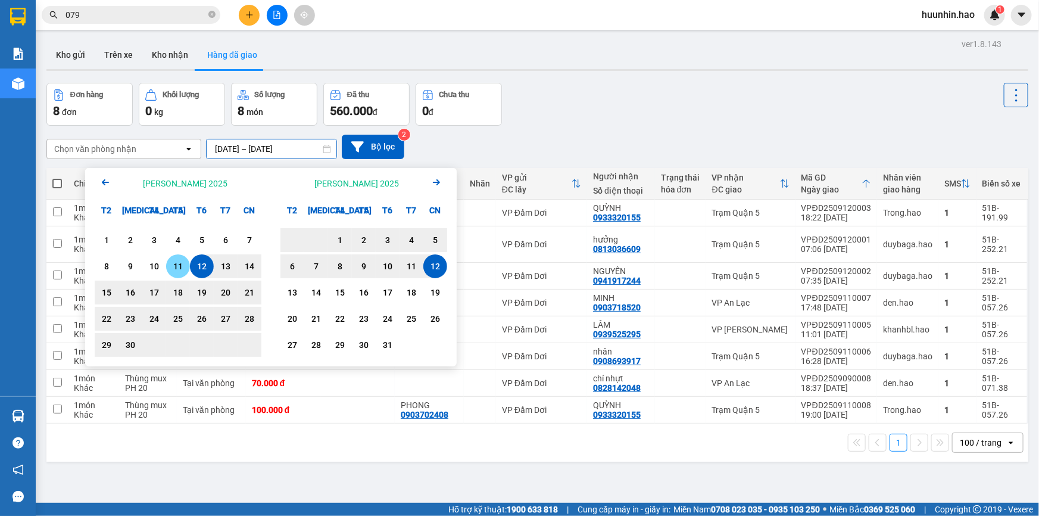
click at [173, 266] on div "11" at bounding box center [178, 266] width 17 height 14
click at [405, 263] on div "11" at bounding box center [411, 266] width 17 height 14
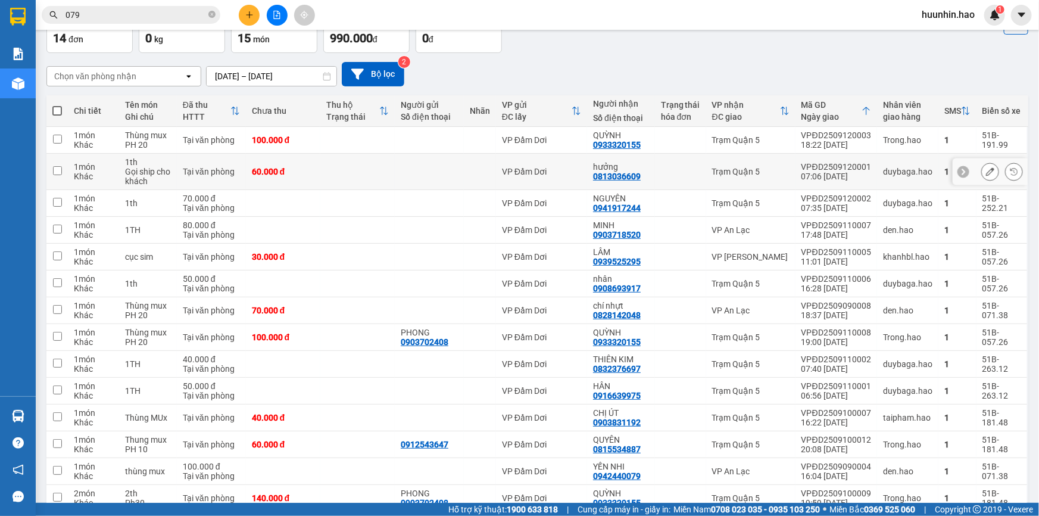
scroll to position [54, 0]
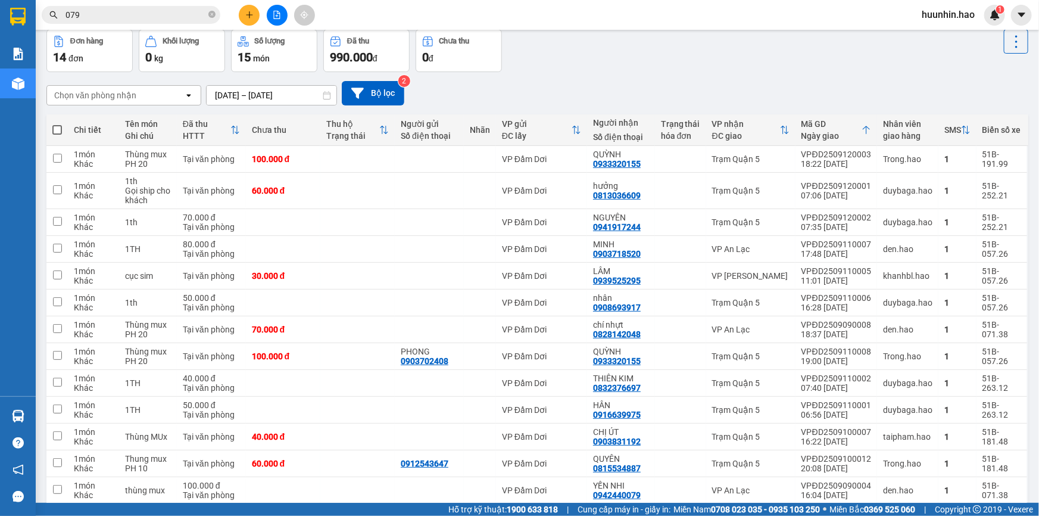
click at [251, 98] on input "11/09/2025 – 11/10/2025" at bounding box center [272, 95] width 130 height 19
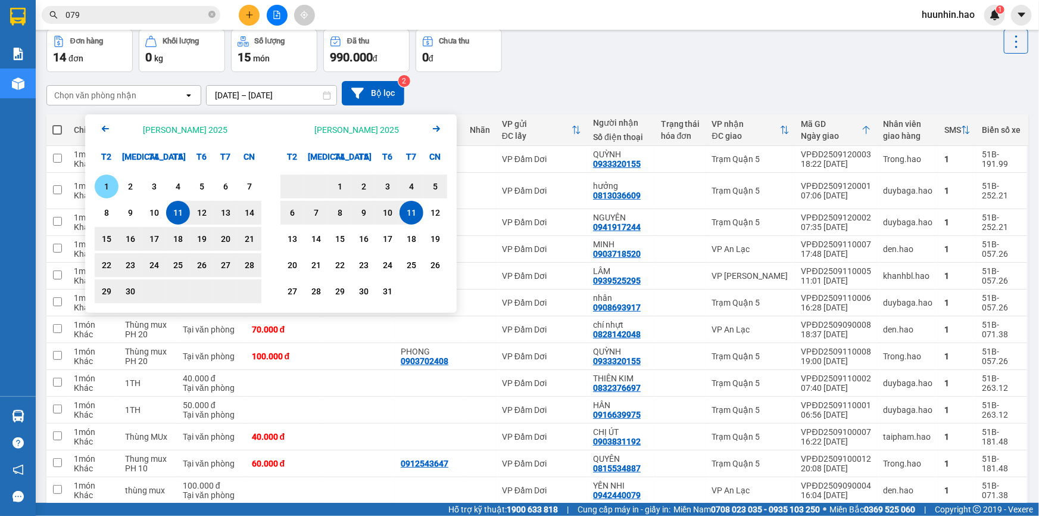
click at [116, 184] on div "1" at bounding box center [107, 186] width 24 height 24
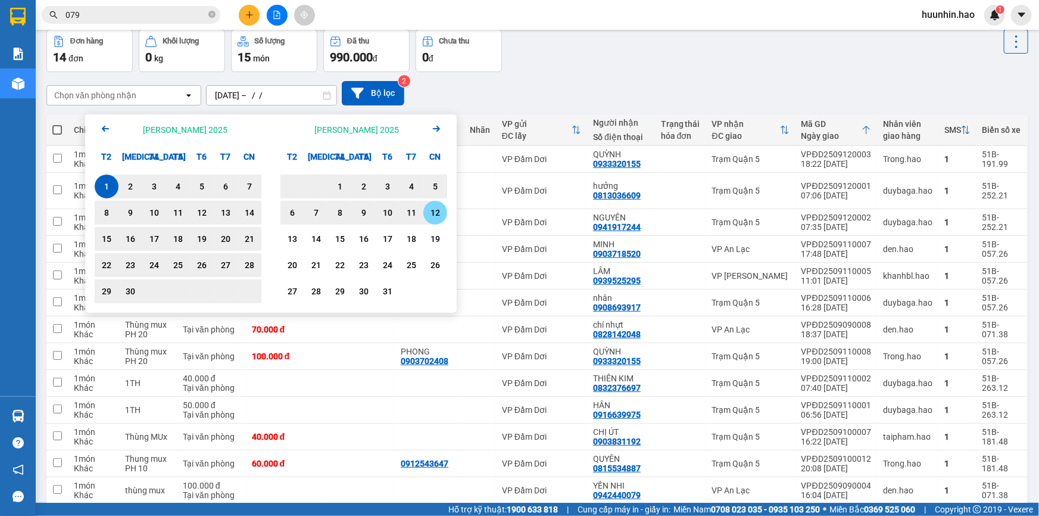
click at [432, 210] on div "12" at bounding box center [435, 212] width 17 height 14
type input "01/09/2025 – 12/10/2025"
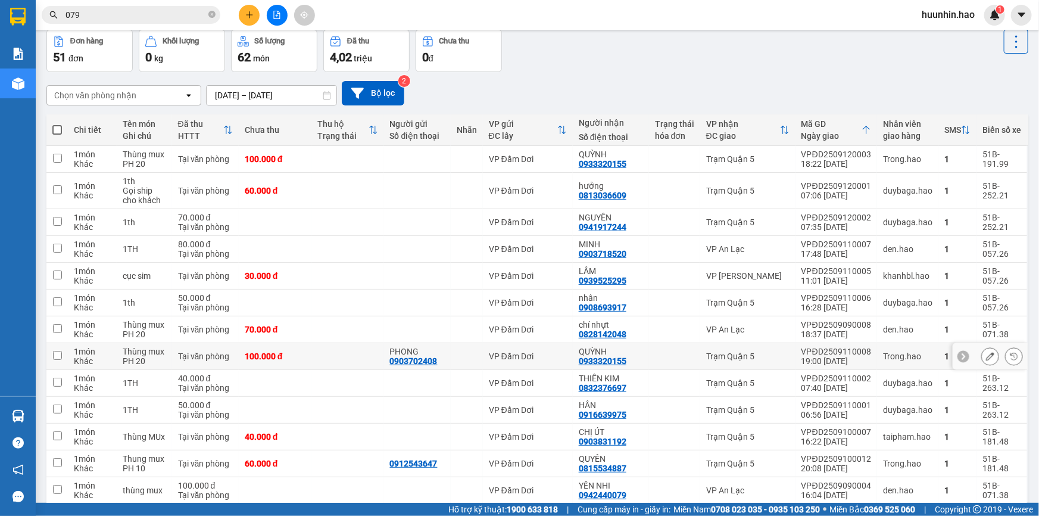
scroll to position [324, 0]
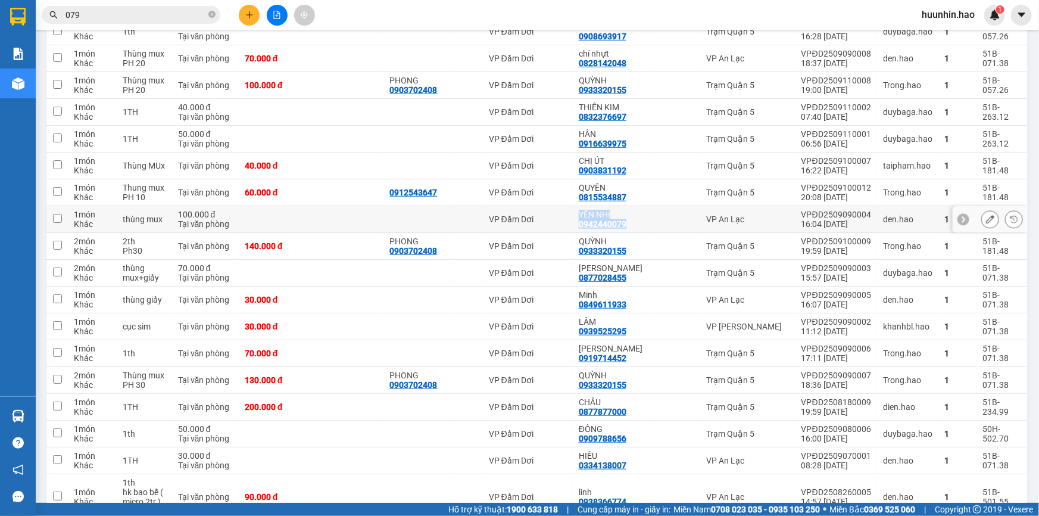
drag, startPoint x: 585, startPoint y: 230, endPoint x: 638, endPoint y: 225, distance: 53.2
click at [638, 225] on tr "1 món Khác thùng mux 100.000 đ Tại văn phòng VP Đầm Dơi YẾN NHI 0942440079 VP A…" at bounding box center [537, 219] width 982 height 27
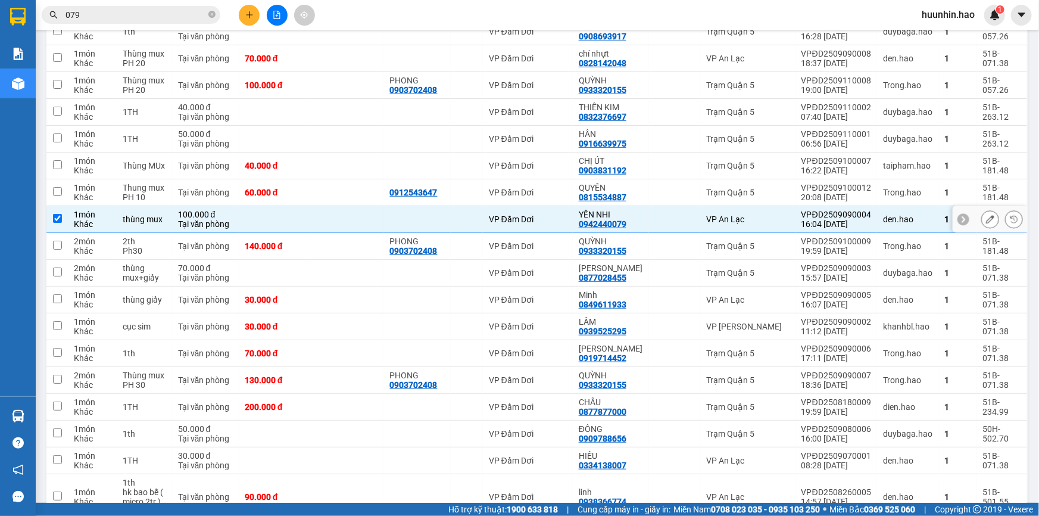
click at [673, 230] on td at bounding box center [674, 219] width 51 height 27
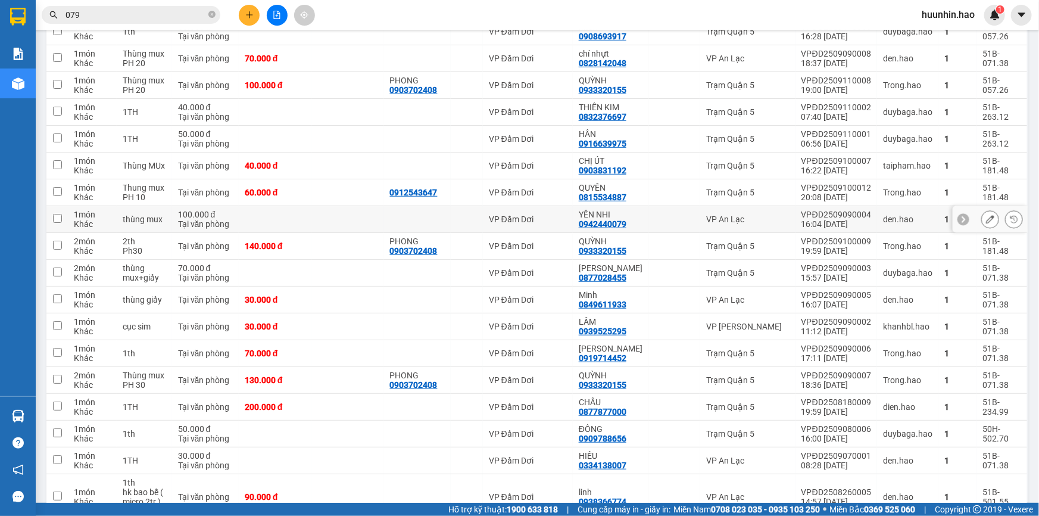
click at [602, 229] on div "0942440079" at bounding box center [603, 224] width 48 height 10
drag, startPoint x: 607, startPoint y: 230, endPoint x: 588, endPoint y: 230, distance: 19.7
click at [602, 229] on div "0942440079" at bounding box center [603, 224] width 48 height 10
drag, startPoint x: 585, startPoint y: 229, endPoint x: 626, endPoint y: 230, distance: 41.7
click at [626, 230] on tr "1 món Khác thùng mux 100.000 đ Tại văn phòng VP Đầm Dơi YẾN NHI 0942440079 VP A…" at bounding box center [537, 219] width 982 height 27
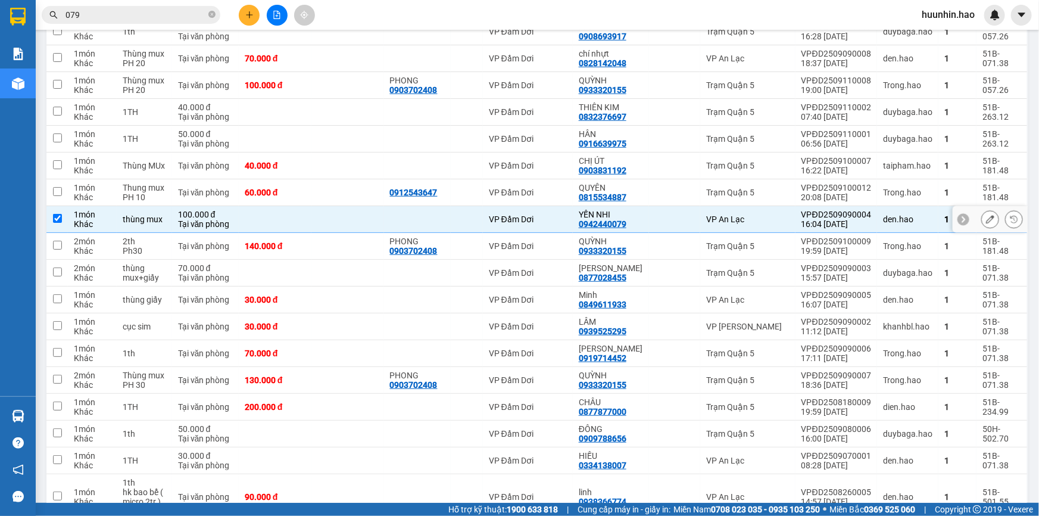
click at [649, 228] on td "YẾN NHI 0942440079" at bounding box center [611, 219] width 76 height 27
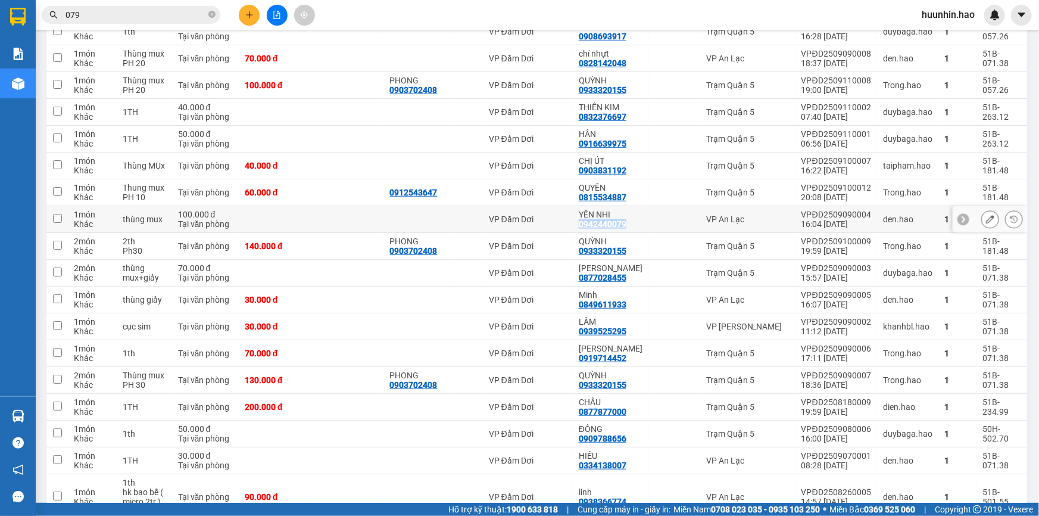
copy div "0942440079"
drag, startPoint x: 589, startPoint y: 229, endPoint x: 637, endPoint y: 228, distance: 48.2
click at [637, 228] on td "YẾN NHI 0942440079" at bounding box center [611, 219] width 76 height 27
checkbox input "true"
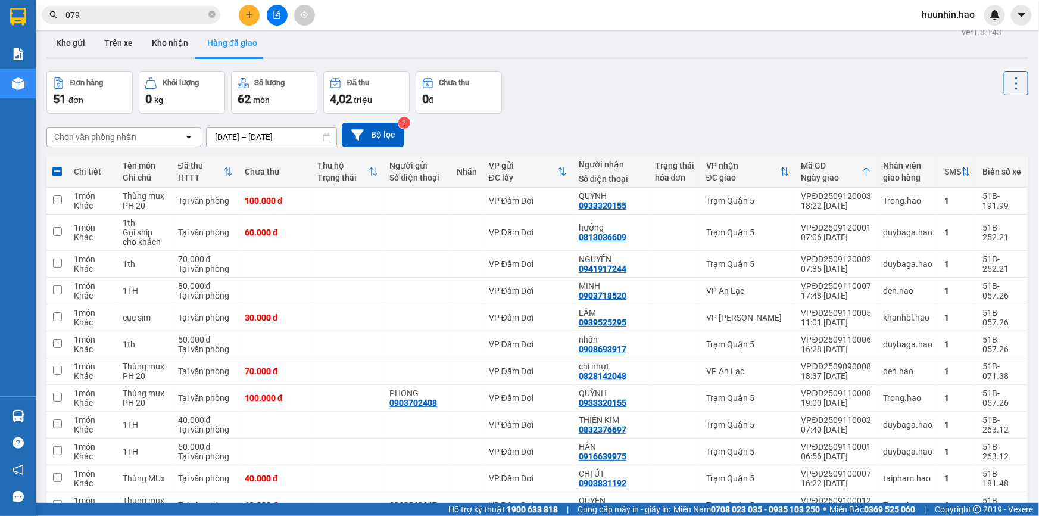
scroll to position [0, 0]
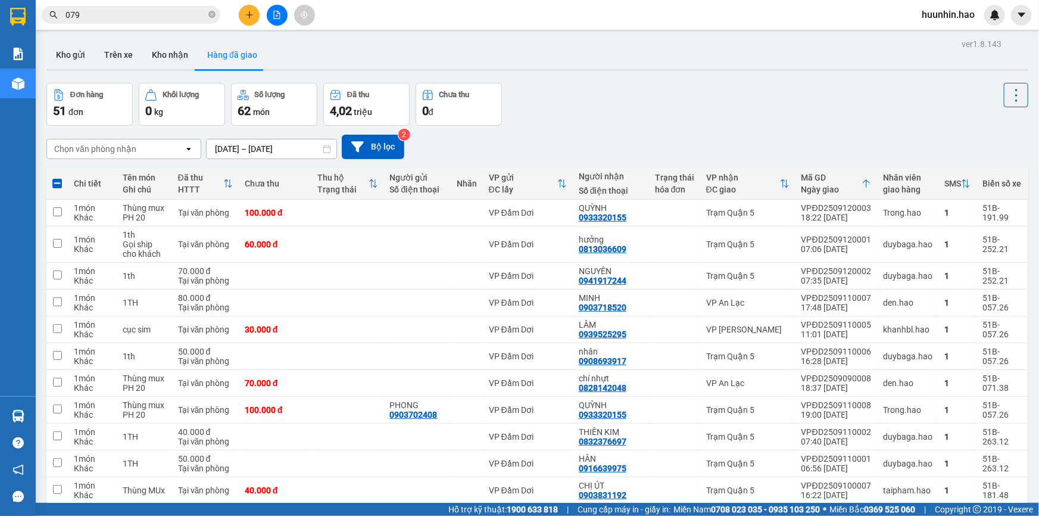
click at [193, 14] on input "079" at bounding box center [135, 14] width 141 height 13
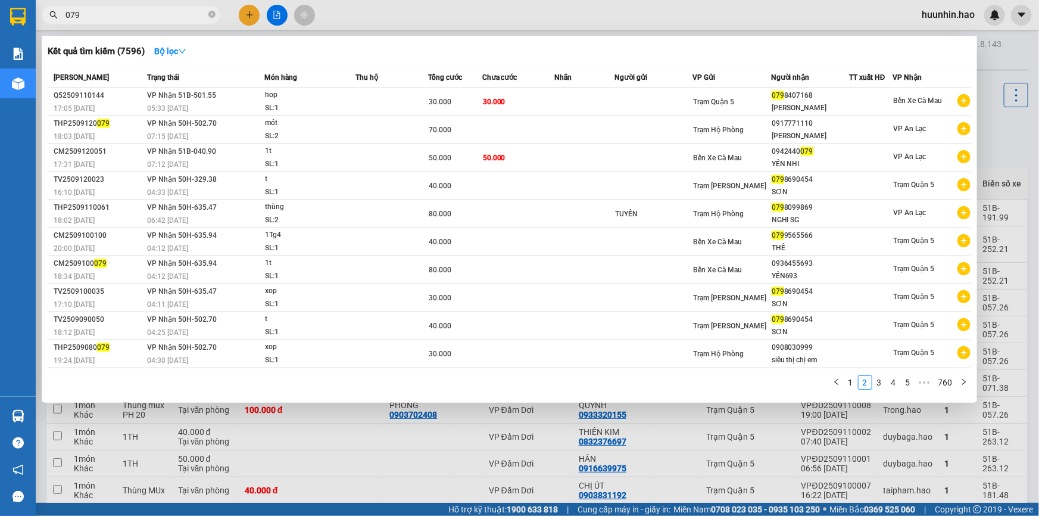
paste input "0942440079"
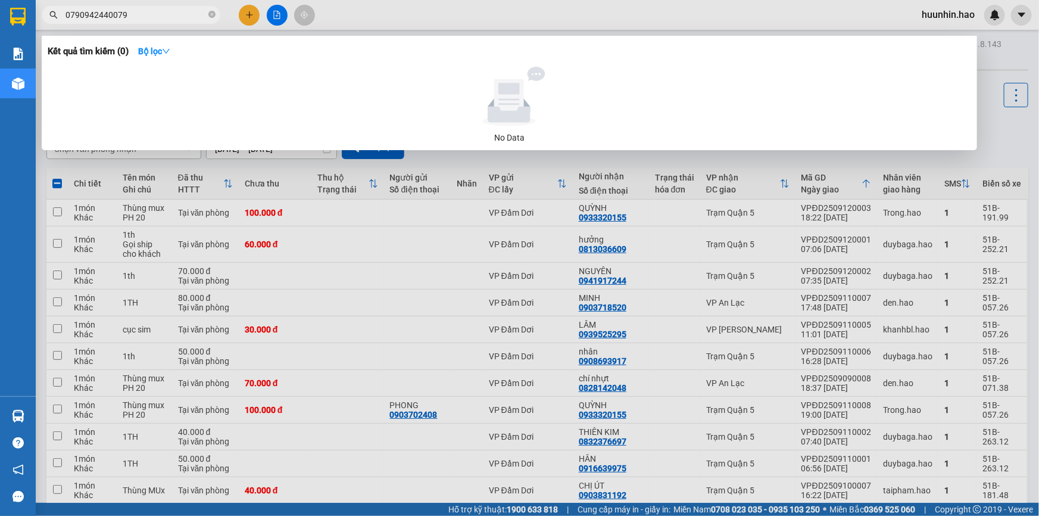
drag, startPoint x: 193, startPoint y: 15, endPoint x: -82, endPoint y: 8, distance: 275.7
click at [0, 8] on html "Kết quả tìm kiếm ( 0 ) Bộ lọc No Data 0790942440079 huunhin.hao Báo cáo BC tiền…" at bounding box center [519, 258] width 1039 height 516
paste input "text"
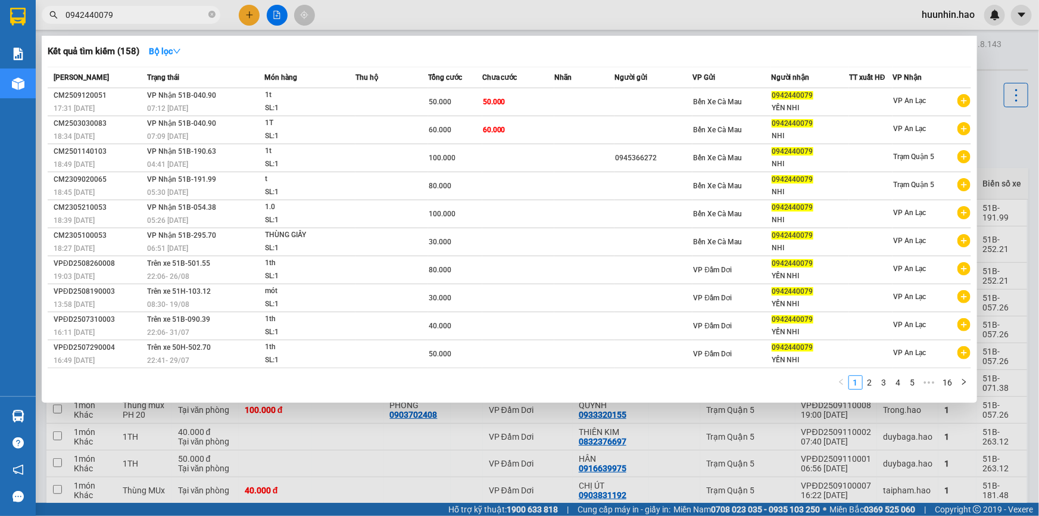
type input "0942440079"
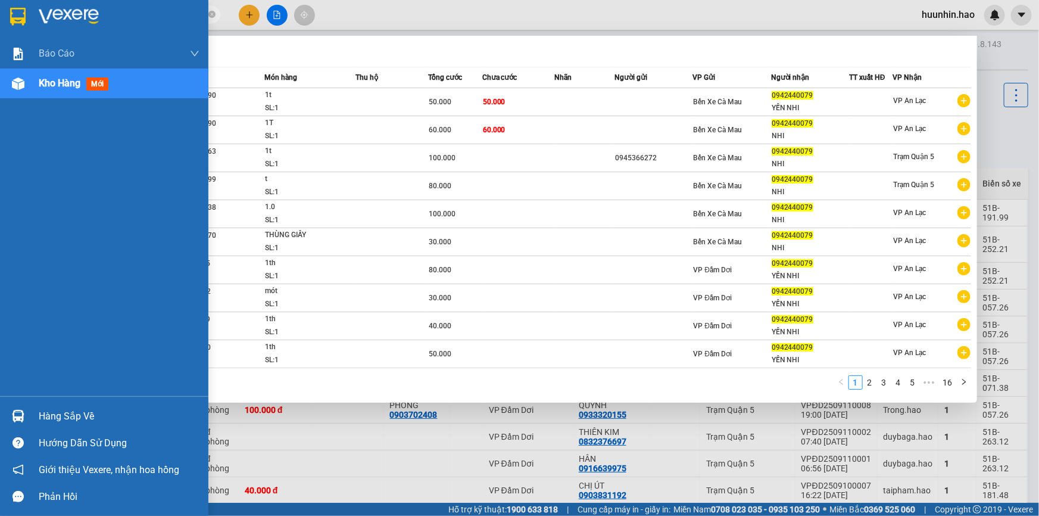
click at [52, 88] on span "Kho hàng" at bounding box center [60, 82] width 42 height 11
click at [54, 86] on span "Kho hàng" at bounding box center [60, 82] width 42 height 11
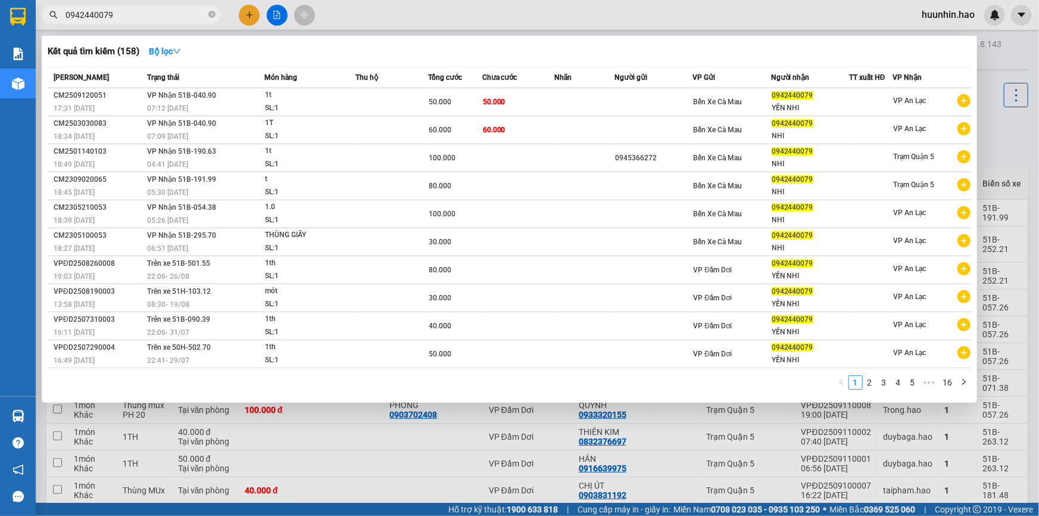
click at [1037, 48] on div at bounding box center [519, 258] width 1039 height 516
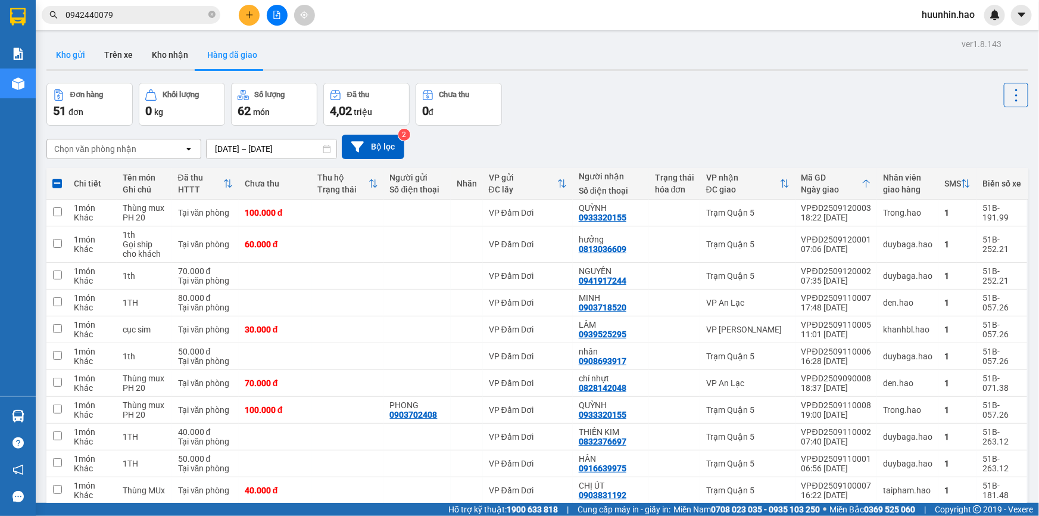
click at [70, 60] on button "Kho gửi" at bounding box center [70, 54] width 48 height 29
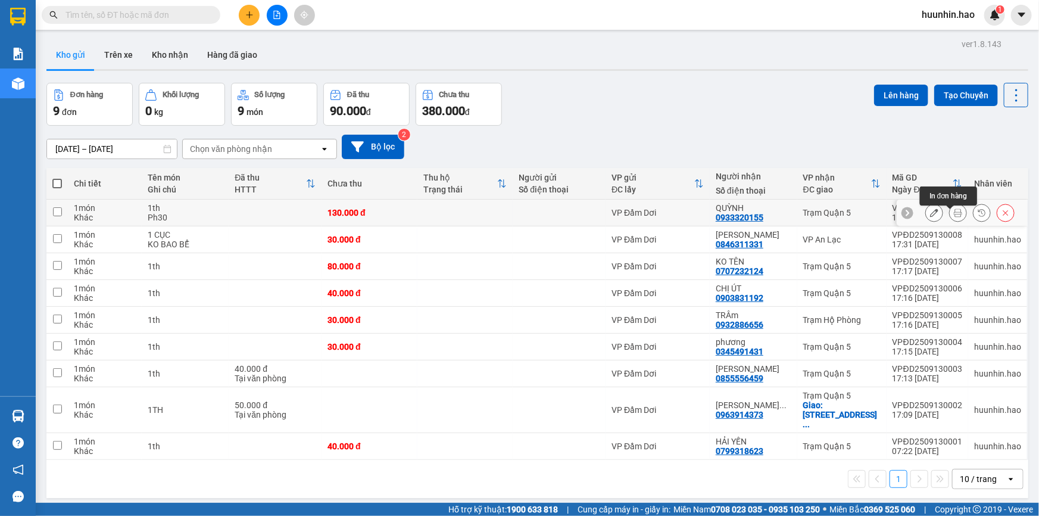
click at [954, 217] on icon at bounding box center [958, 212] width 8 height 8
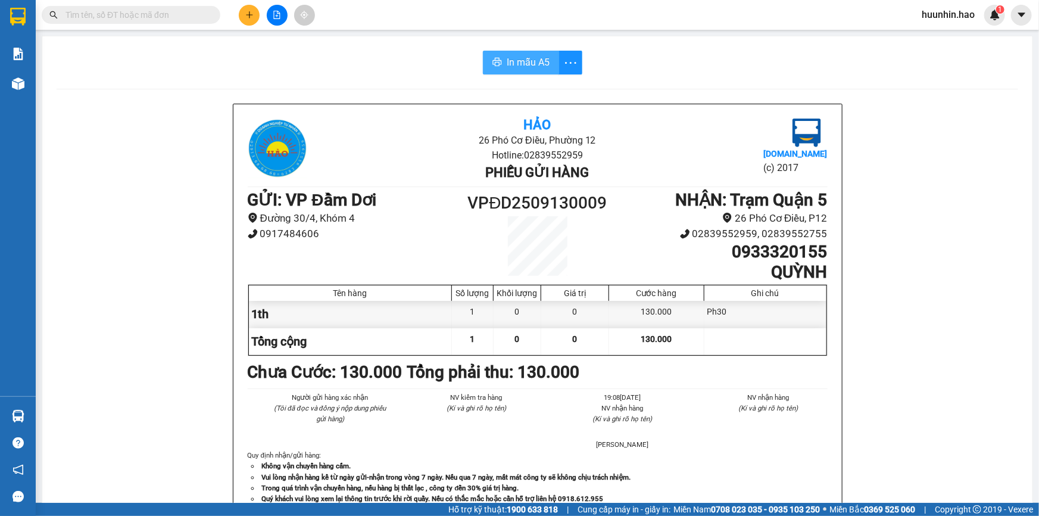
drag, startPoint x: 517, startPoint y: 63, endPoint x: 538, endPoint y: 54, distance: 22.1
click at [520, 60] on span "In mẫu A5" at bounding box center [528, 62] width 43 height 15
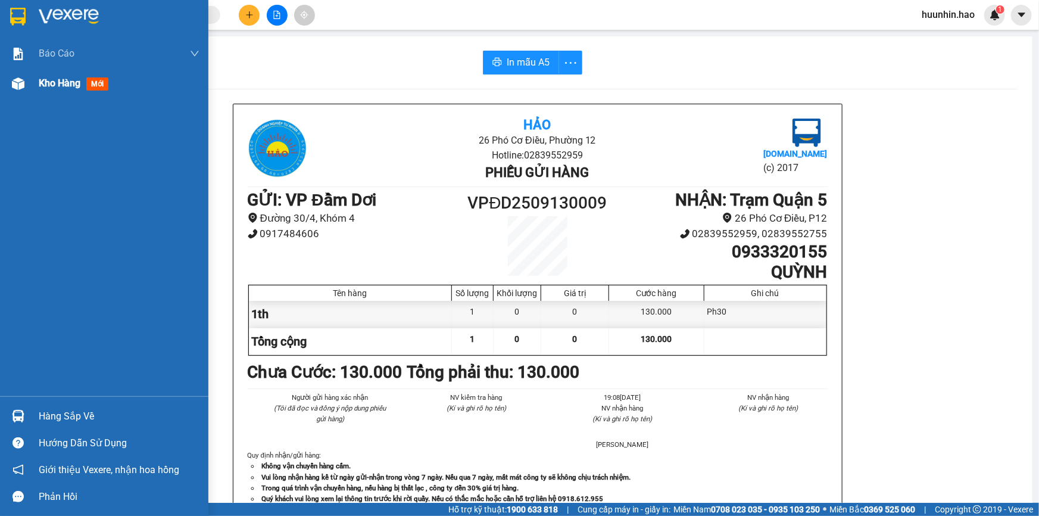
click at [22, 80] on img at bounding box center [18, 83] width 13 height 13
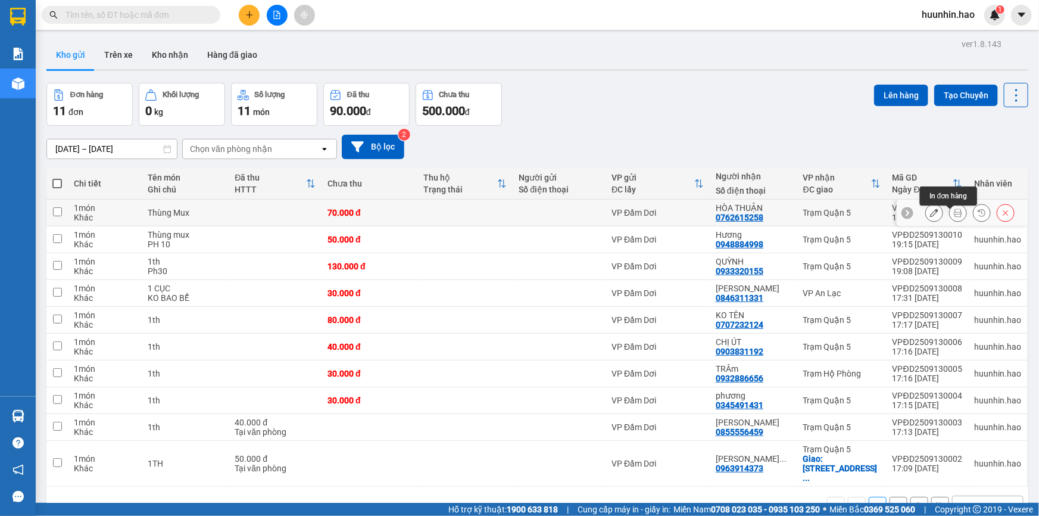
click at [954, 217] on icon at bounding box center [958, 212] width 8 height 8
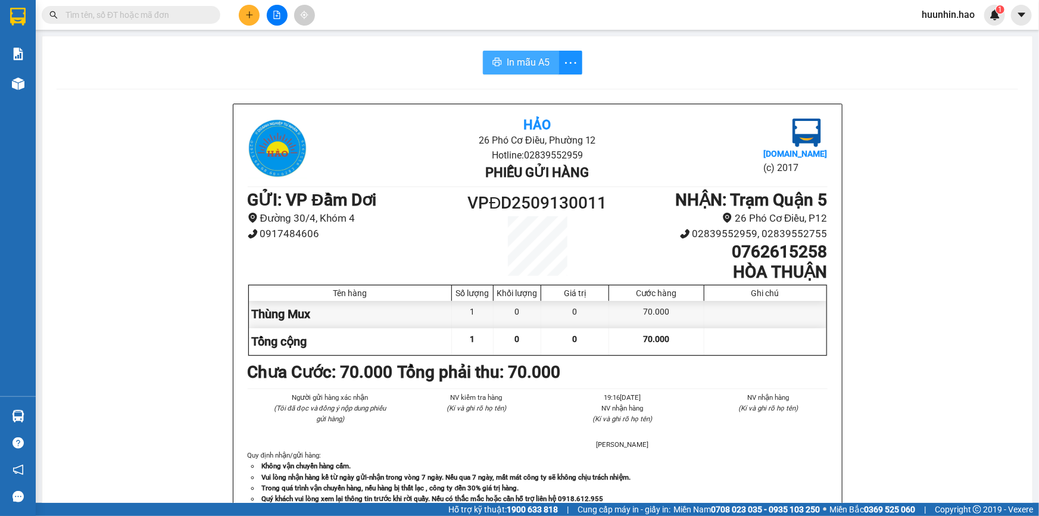
click at [508, 60] on span "In mẫu A5" at bounding box center [528, 62] width 43 height 15
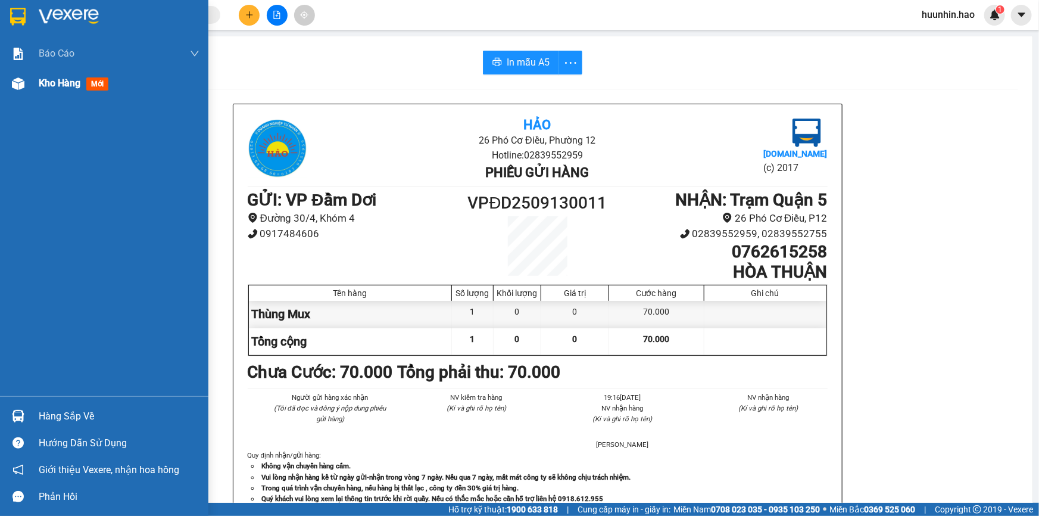
click at [18, 88] on img at bounding box center [18, 83] width 13 height 13
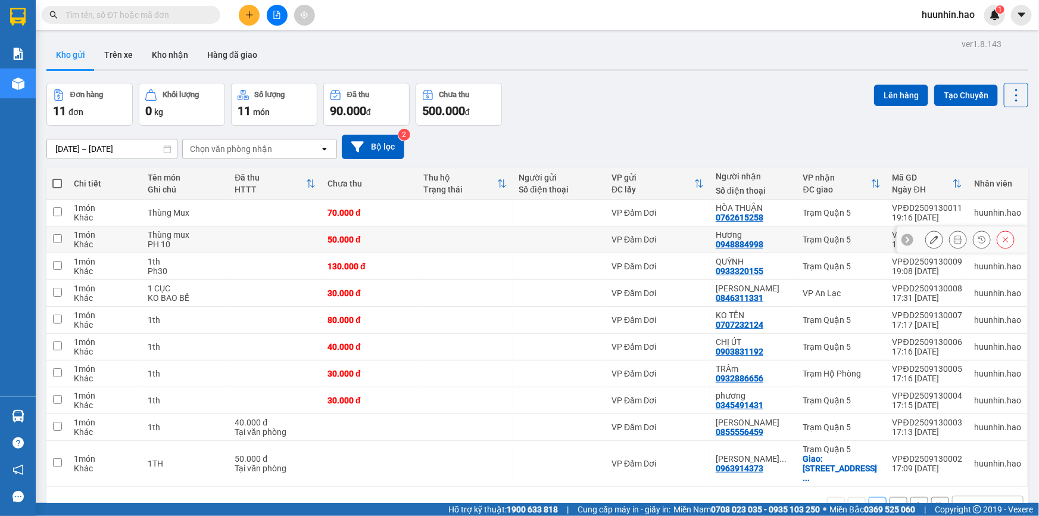
click at [954, 243] on icon at bounding box center [958, 239] width 8 height 8
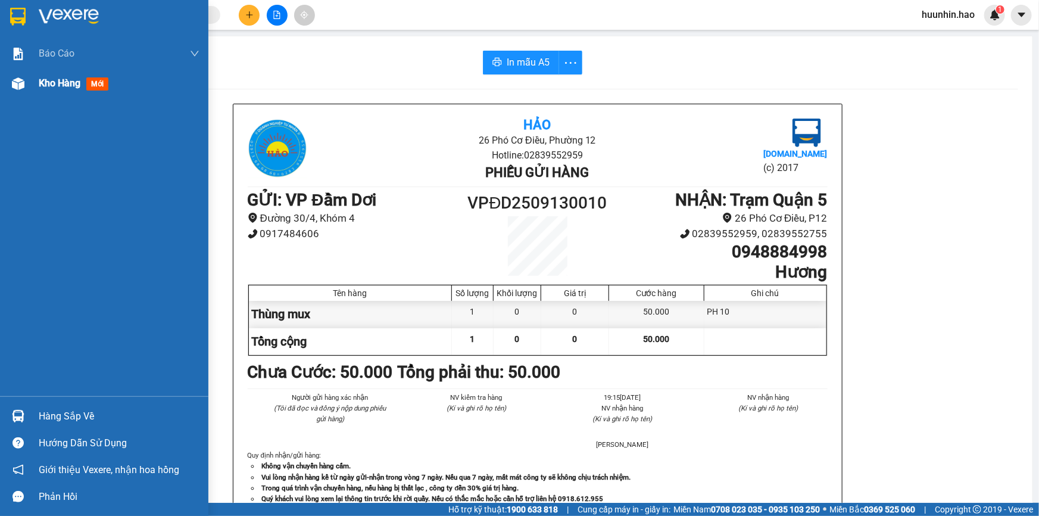
click at [77, 88] on span "Kho hàng" at bounding box center [60, 82] width 42 height 11
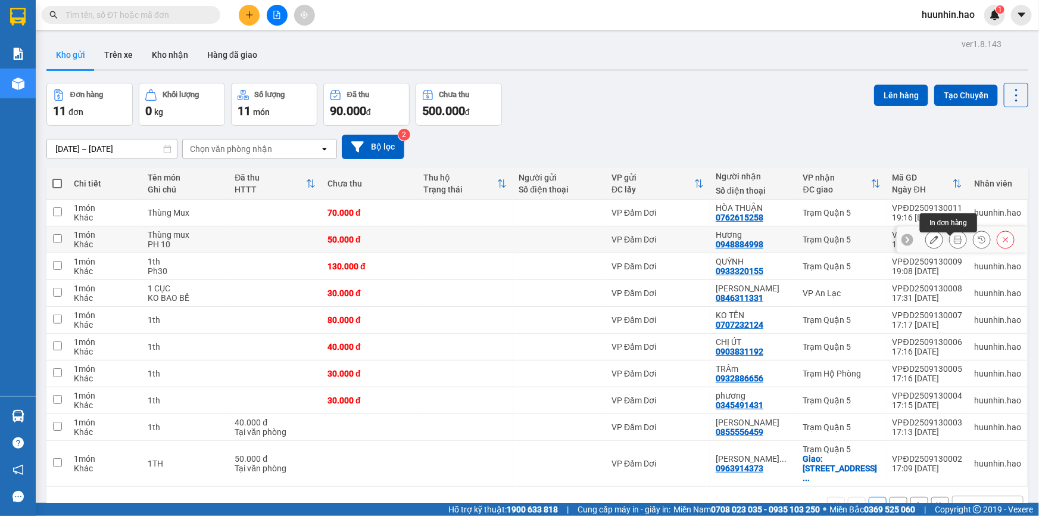
click at [954, 243] on icon at bounding box center [958, 239] width 8 height 8
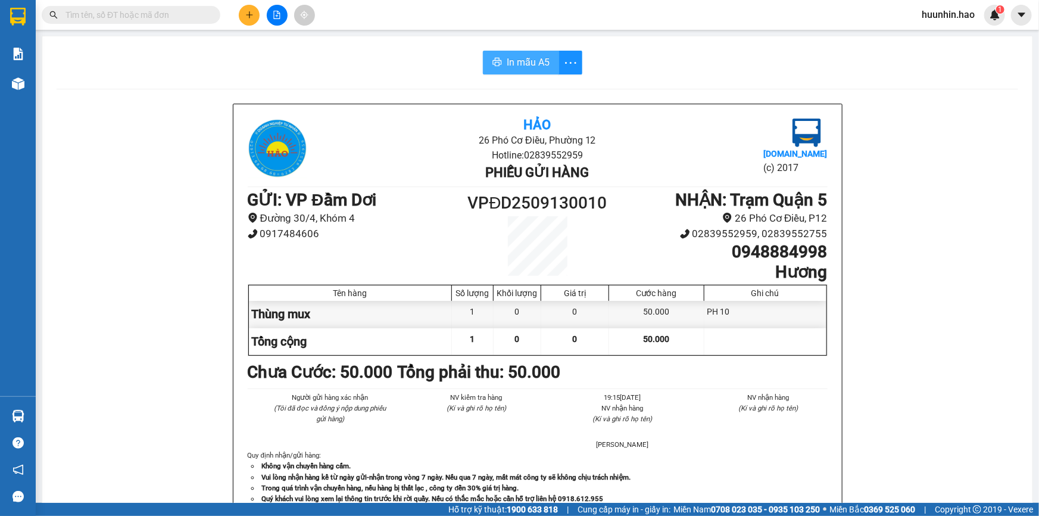
click at [530, 64] on span "In mẫu A5" at bounding box center [528, 62] width 43 height 15
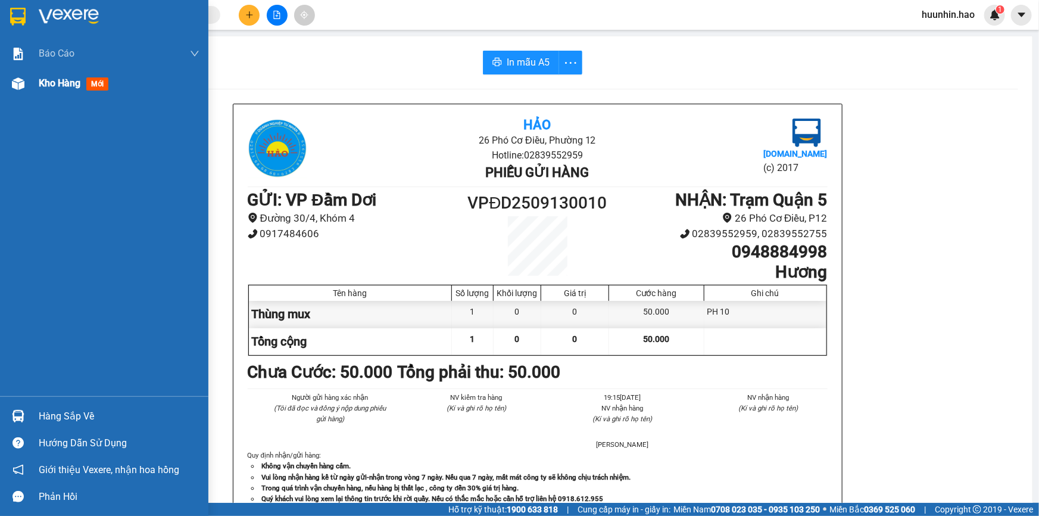
click at [42, 83] on span "Kho hàng" at bounding box center [60, 82] width 42 height 11
click at [42, 82] on span "Kho hàng" at bounding box center [60, 82] width 42 height 11
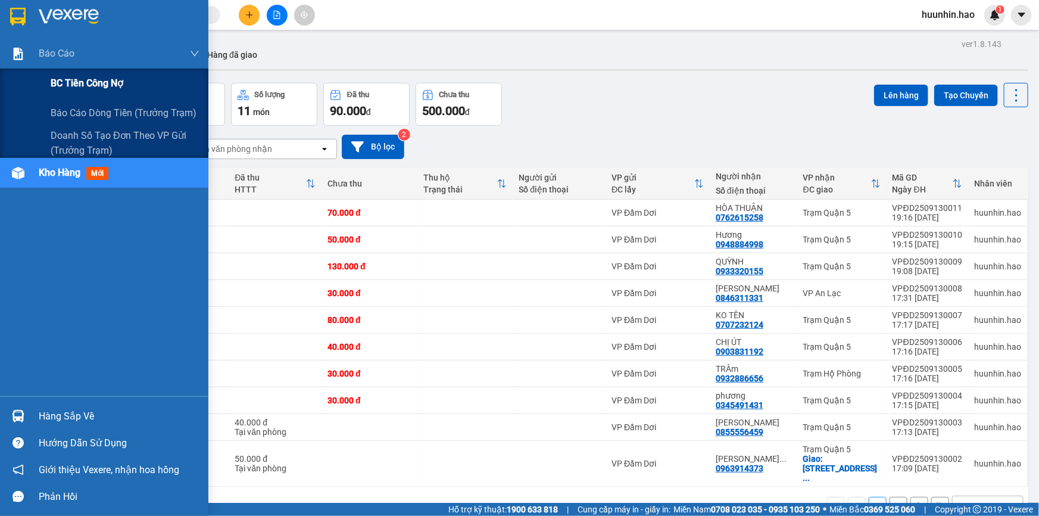
drag, startPoint x: 55, startPoint y: 110, endPoint x: 161, endPoint y: 96, distance: 106.9
click at [55, 110] on span "Báo cáo dòng tiền (trưởng trạm)" at bounding box center [124, 112] width 146 height 15
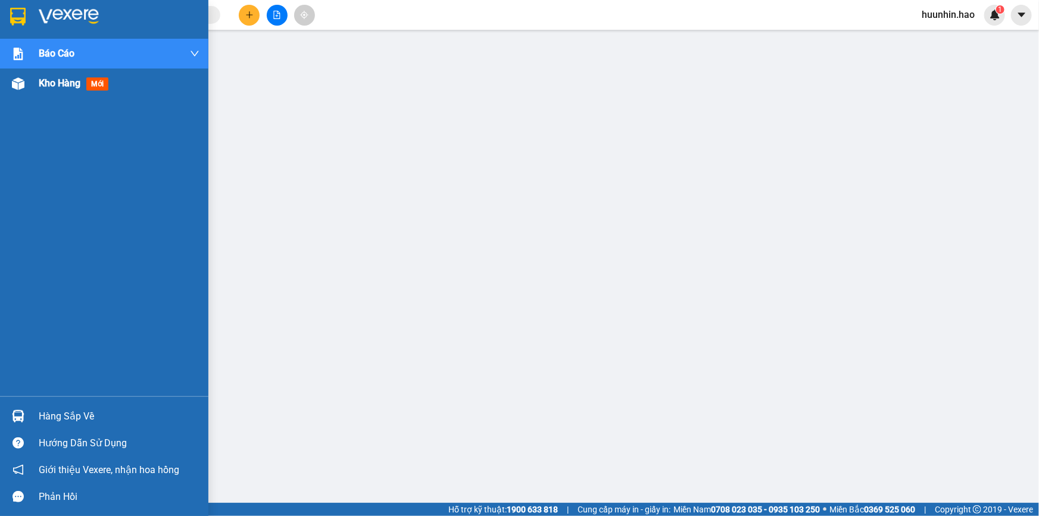
click at [71, 84] on span "Kho hàng" at bounding box center [60, 82] width 42 height 11
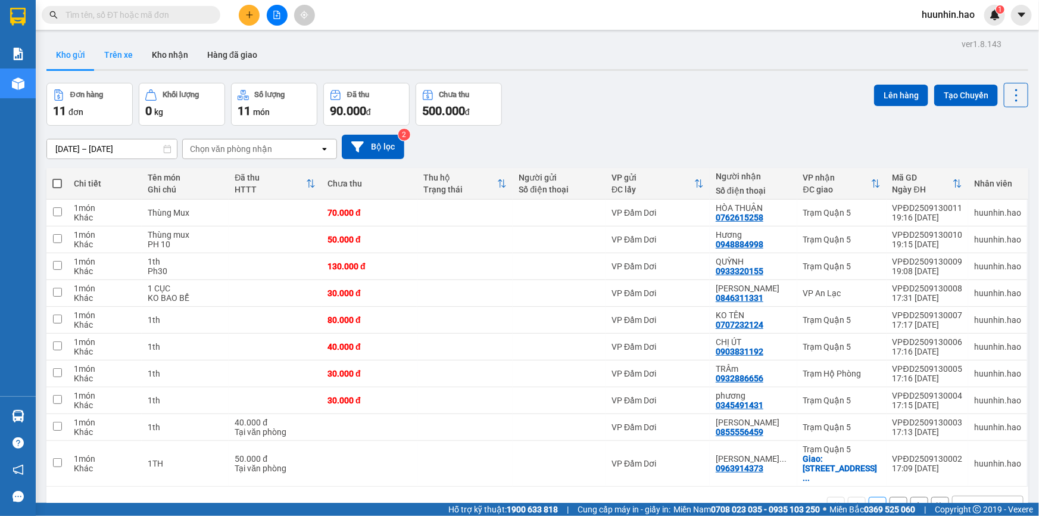
drag, startPoint x: 115, startPoint y: 57, endPoint x: 159, endPoint y: 30, distance: 51.9
click at [114, 57] on button "Trên xe" at bounding box center [119, 54] width 48 height 29
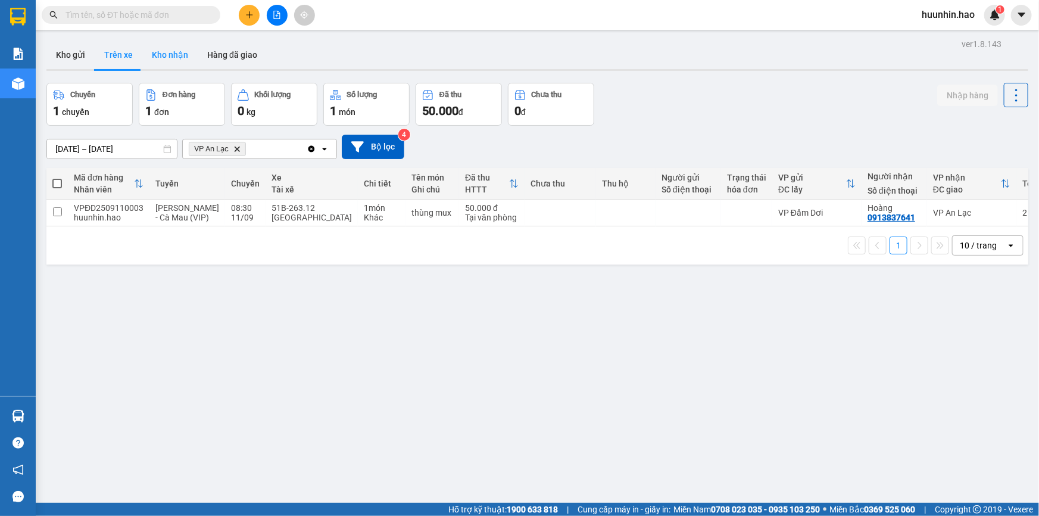
click at [168, 43] on button "Kho nhận" at bounding box center [169, 54] width 55 height 29
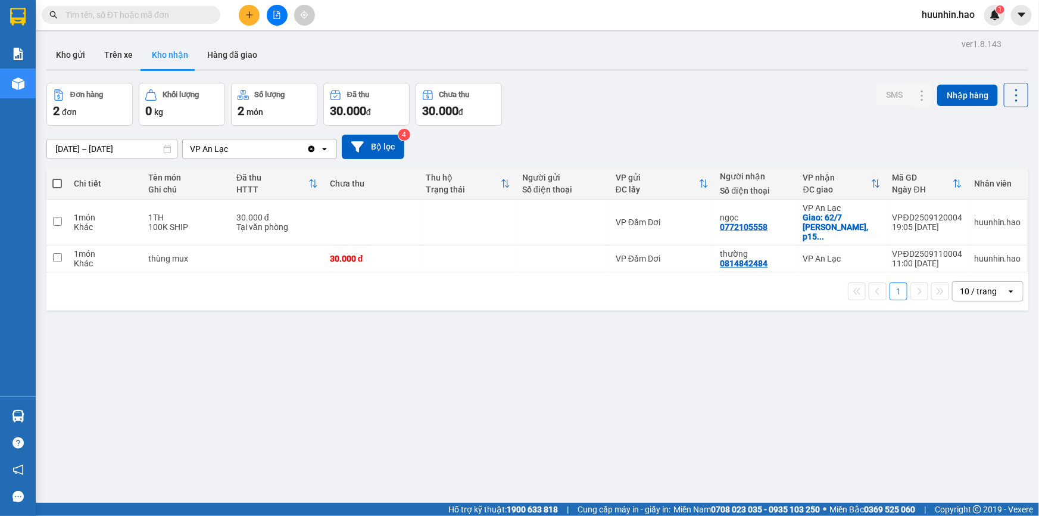
click at [310, 151] on icon "Clear value" at bounding box center [311, 148] width 7 height 7
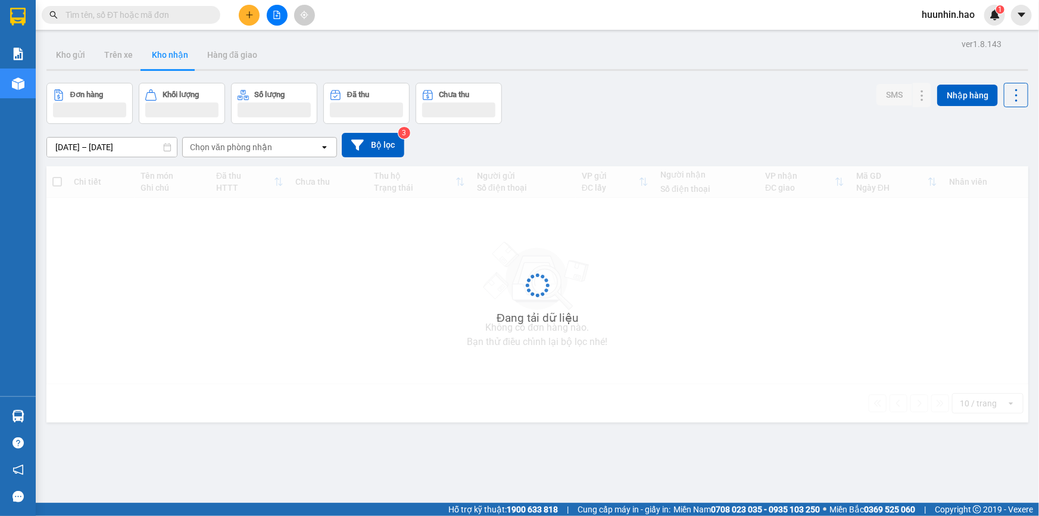
click at [313, 154] on div "Chọn văn phòng nhận" at bounding box center [251, 147] width 137 height 19
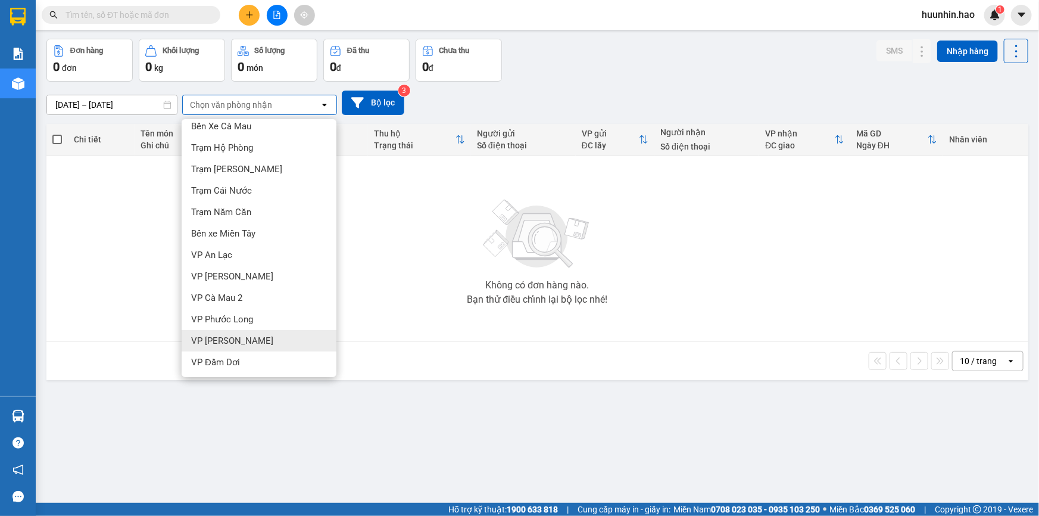
scroll to position [54, 0]
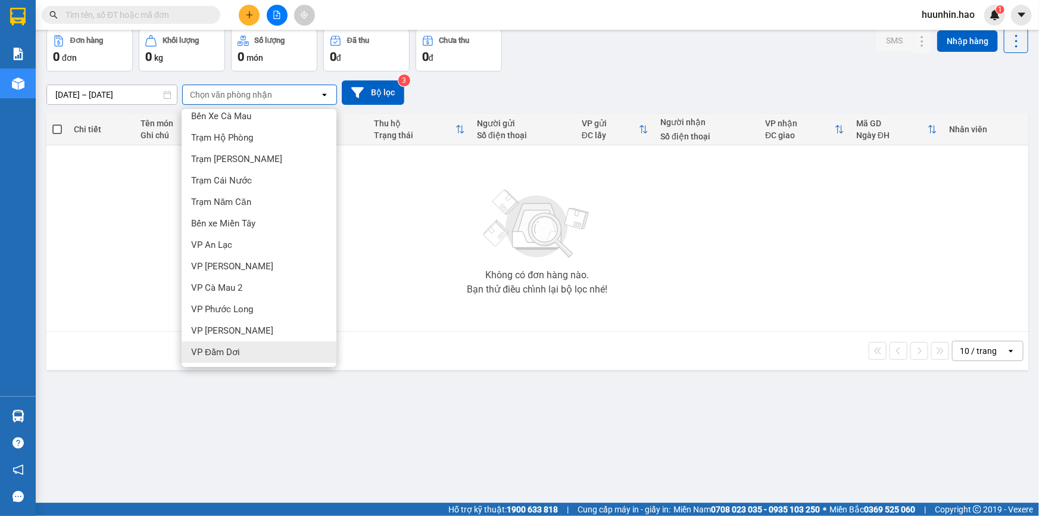
click at [249, 351] on div "VP Đầm Dơi" at bounding box center [259, 351] width 155 height 21
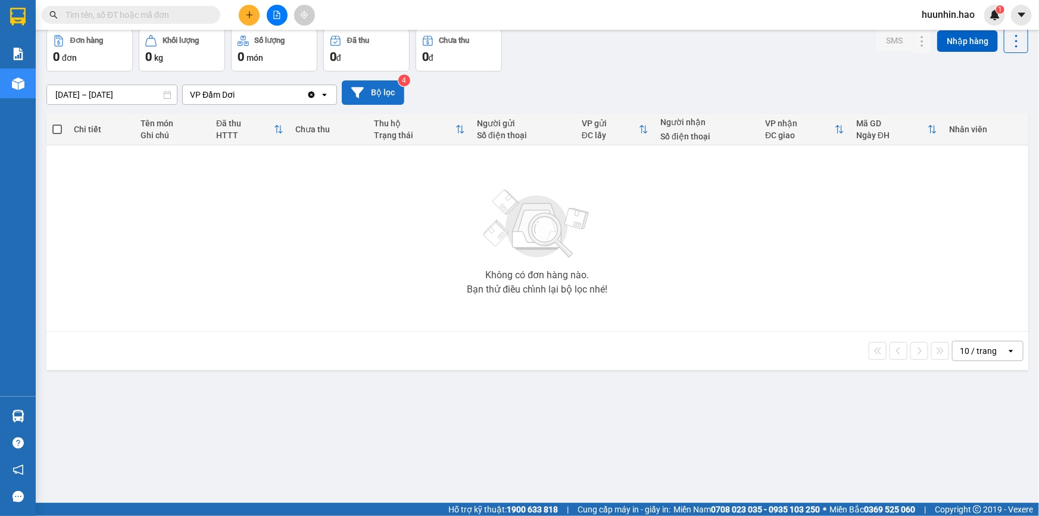
click at [368, 89] on button "Bộ lọc" at bounding box center [373, 92] width 63 height 24
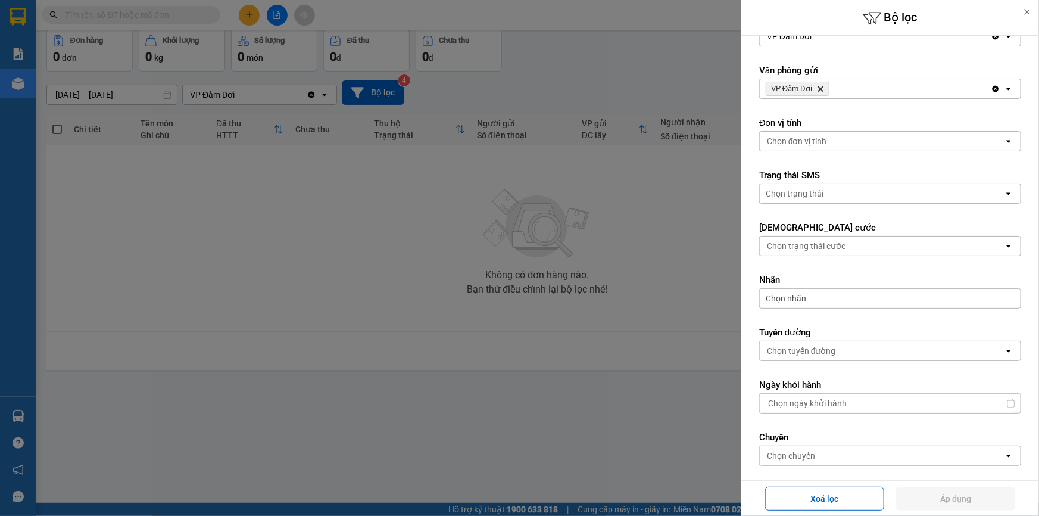
scroll to position [258, 0]
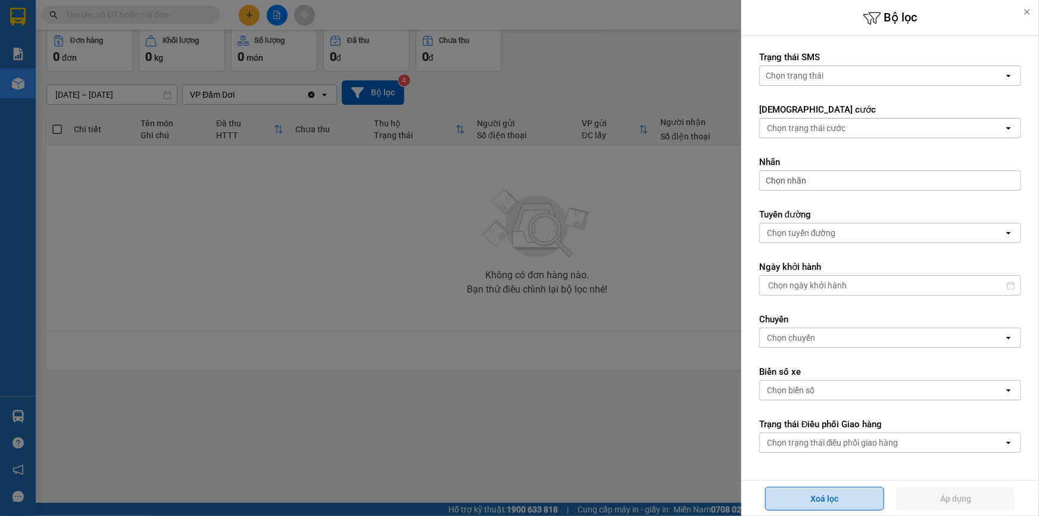
click at [854, 502] on button "Xoá lọc" at bounding box center [824, 498] width 119 height 24
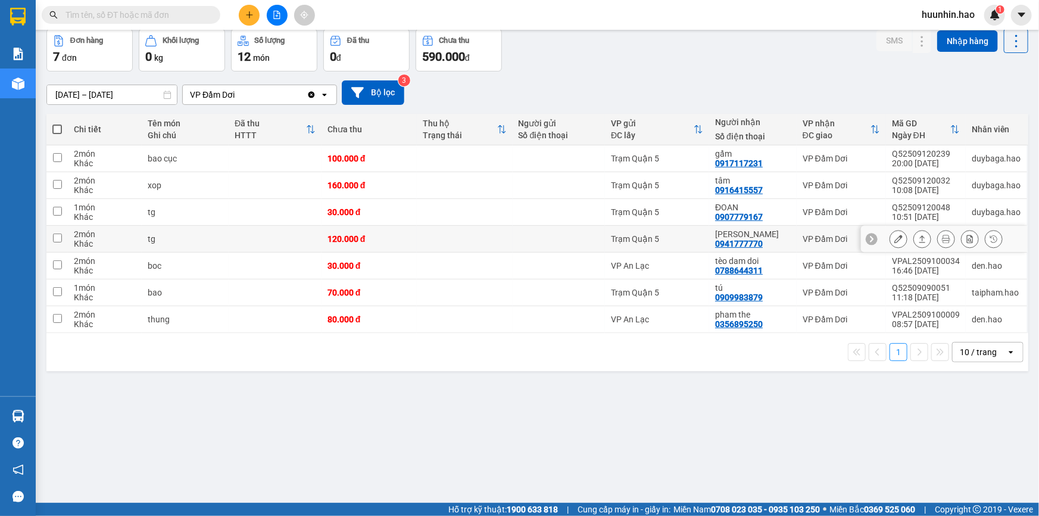
click at [918, 243] on icon at bounding box center [922, 239] width 8 height 8
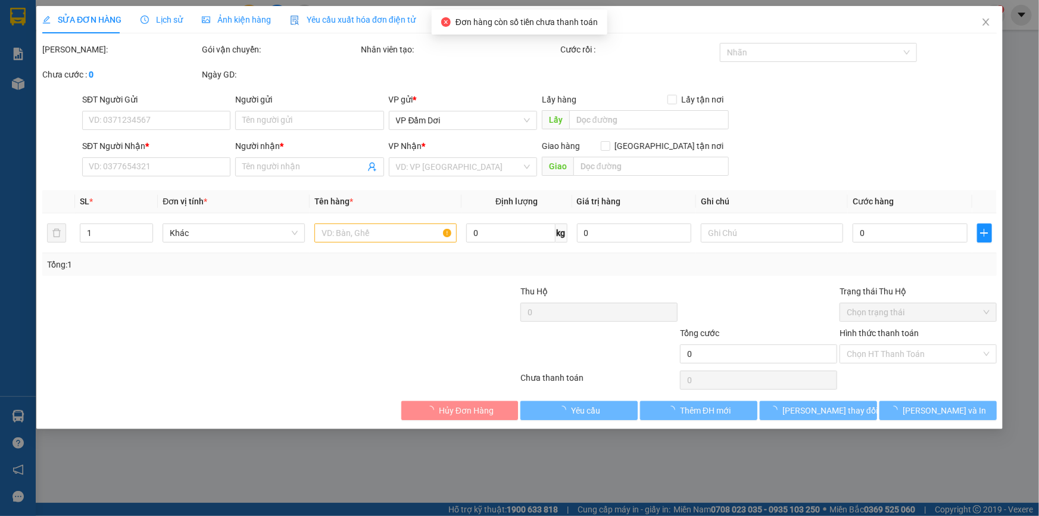
type input "0941777770"
type input "lê sỹ"
type input "120.000"
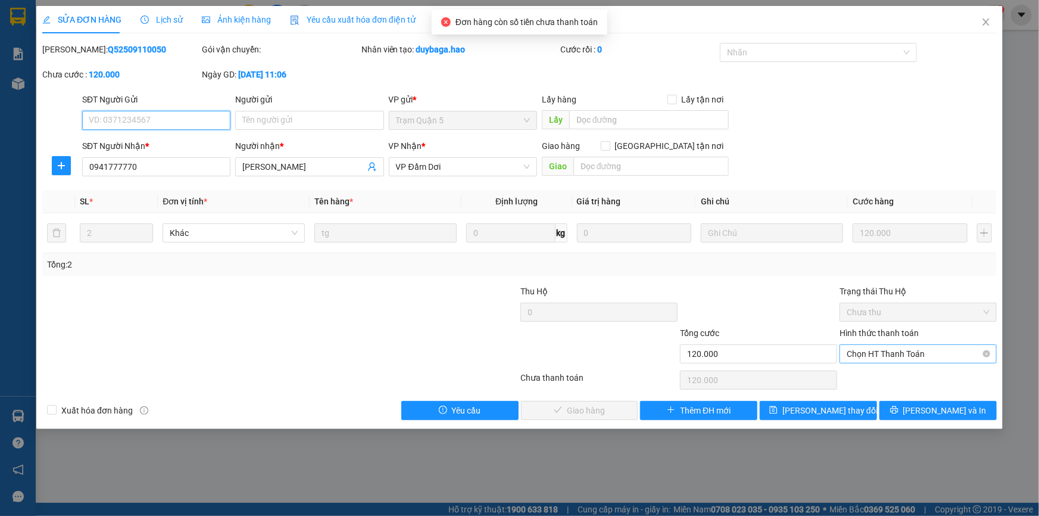
drag, startPoint x: 876, startPoint y: 348, endPoint x: 872, endPoint y: 356, distance: 9.3
click at [877, 349] on span "Chọn HT Thanh Toán" at bounding box center [918, 354] width 143 height 18
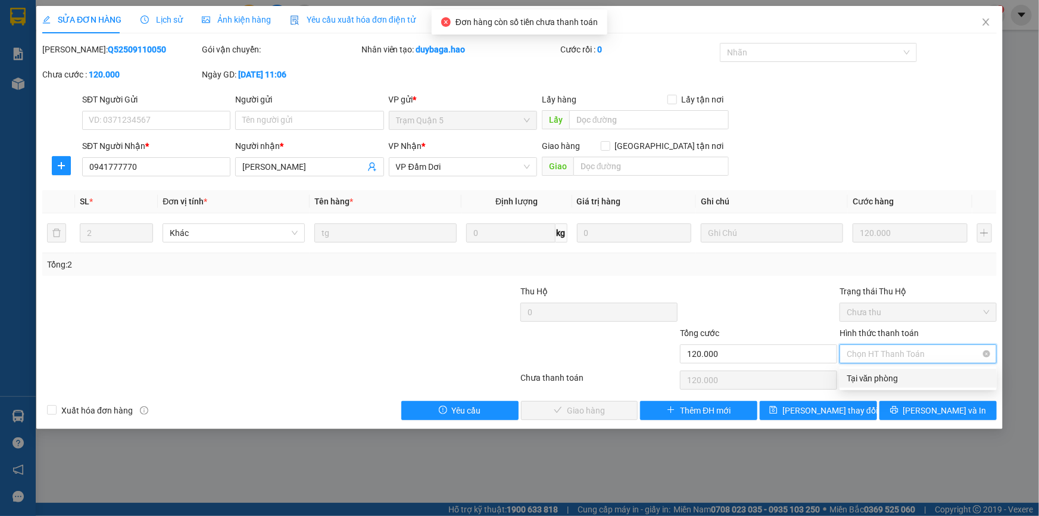
click at [857, 385] on div "Tại văn phòng" at bounding box center [917, 378] width 157 height 19
type input "0"
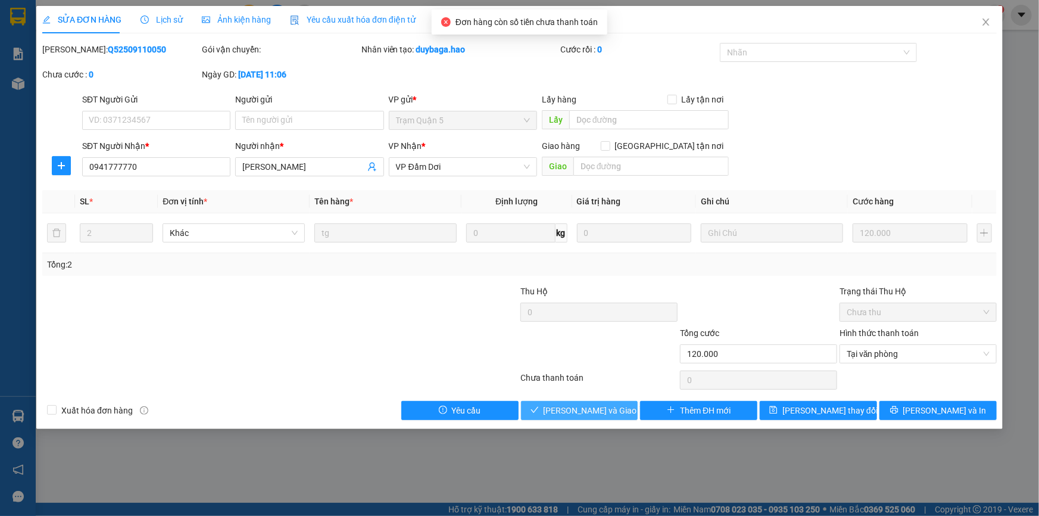
drag, startPoint x: 564, startPoint y: 415, endPoint x: 583, endPoint y: 405, distance: 21.6
click at [564, 415] on span "Lưu và Giao hàng" at bounding box center [601, 410] width 114 height 13
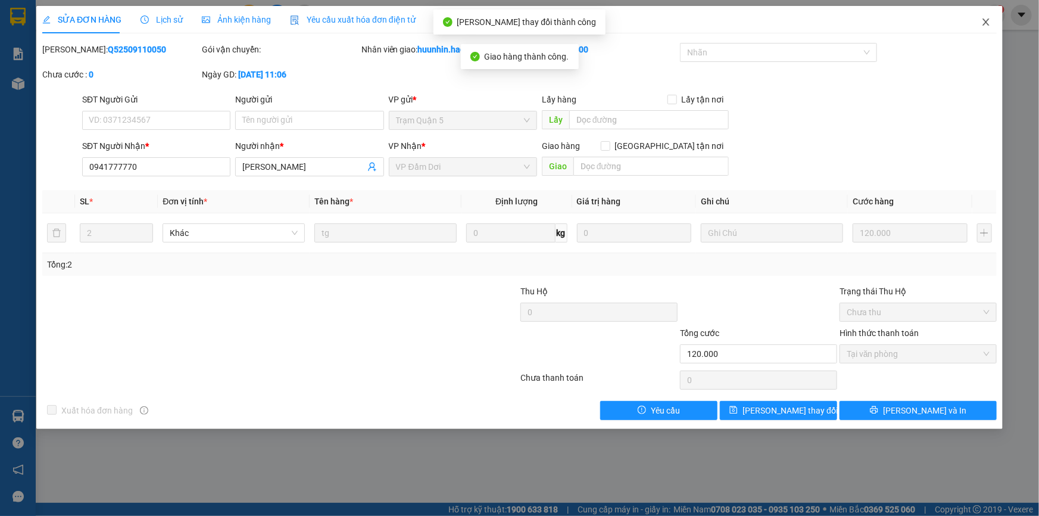
click at [988, 23] on icon "close" at bounding box center [986, 22] width 10 height 10
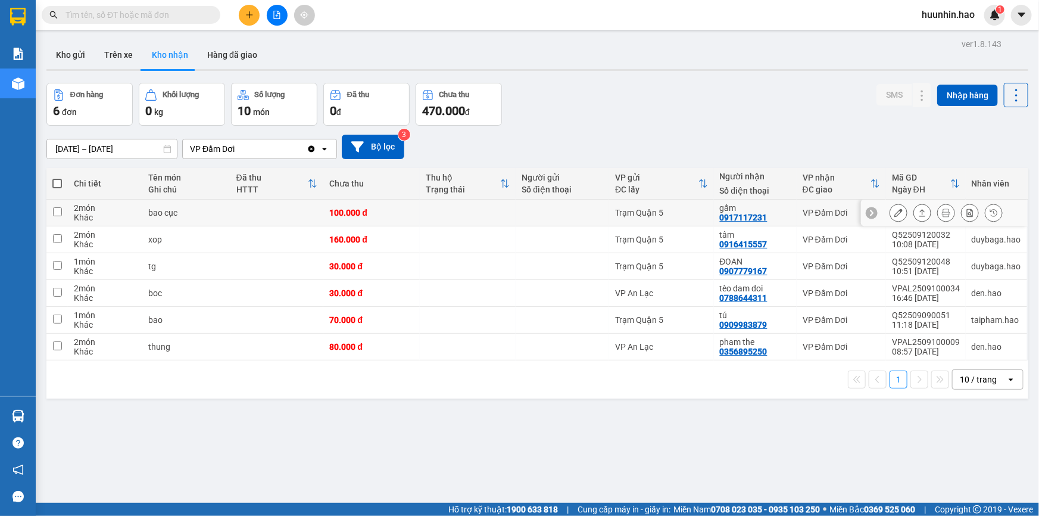
click at [922, 220] on button at bounding box center [922, 212] width 17 height 21
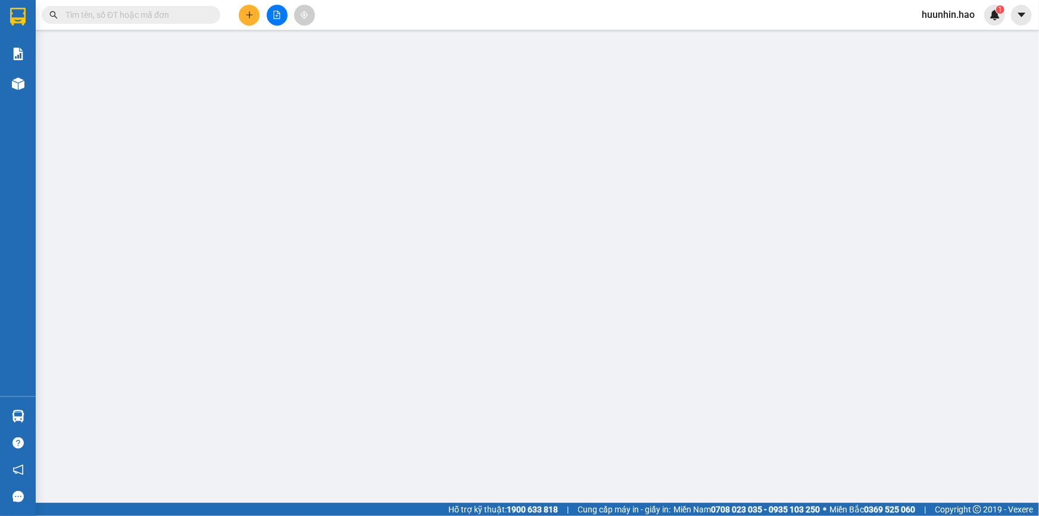
type input "0917117231"
type input "gấm"
type input "100.000"
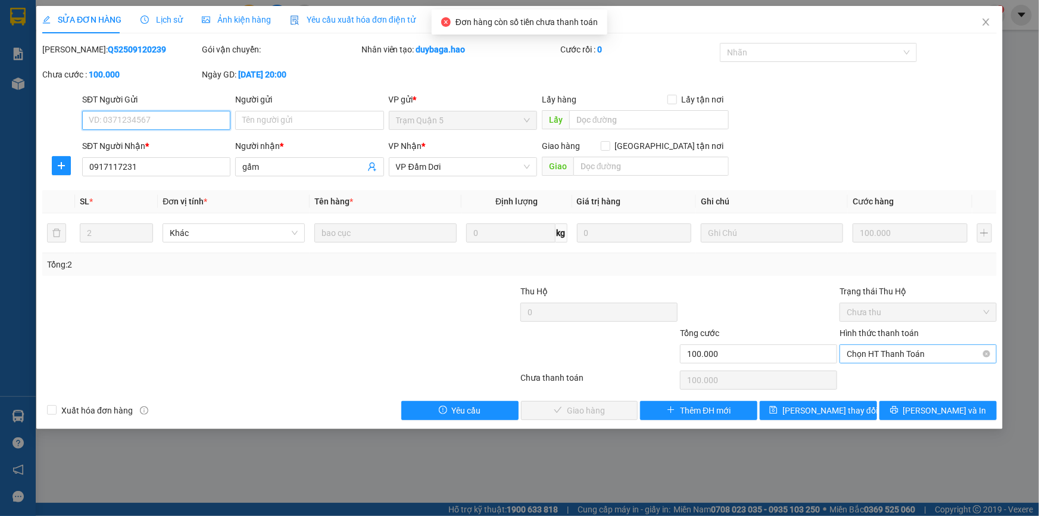
click at [924, 349] on span "Chọn HT Thanh Toán" at bounding box center [918, 354] width 143 height 18
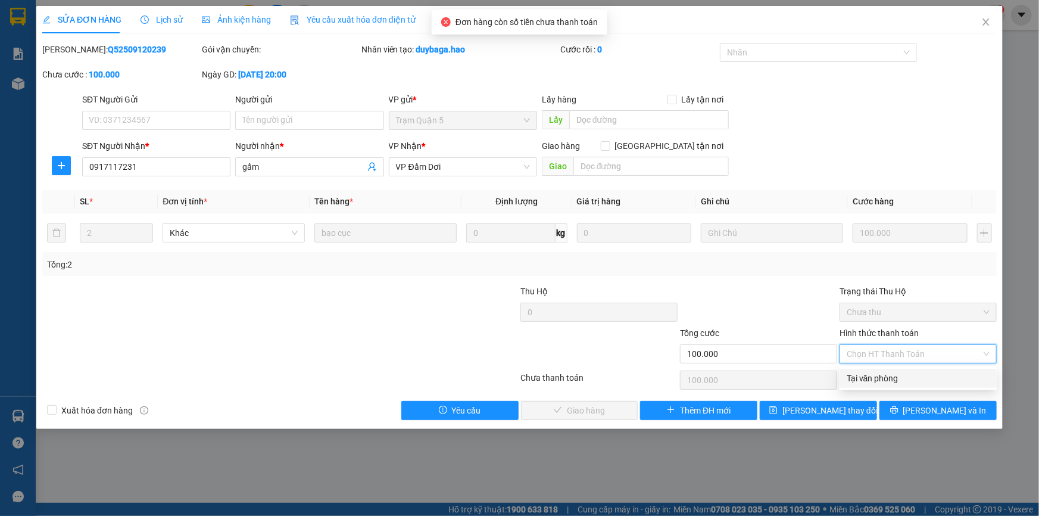
drag, startPoint x: 906, startPoint y: 377, endPoint x: 825, endPoint y: 377, distance: 81.0
click at [895, 377] on div "Tại văn phòng" at bounding box center [918, 378] width 143 height 13
type input "0"
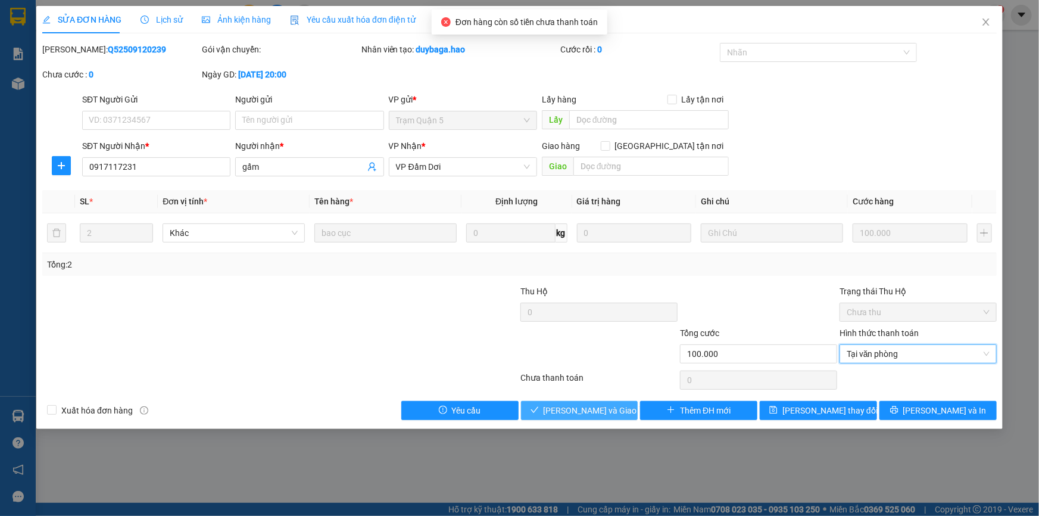
click at [576, 414] on span "Lưu và Giao hàng" at bounding box center [601, 410] width 114 height 13
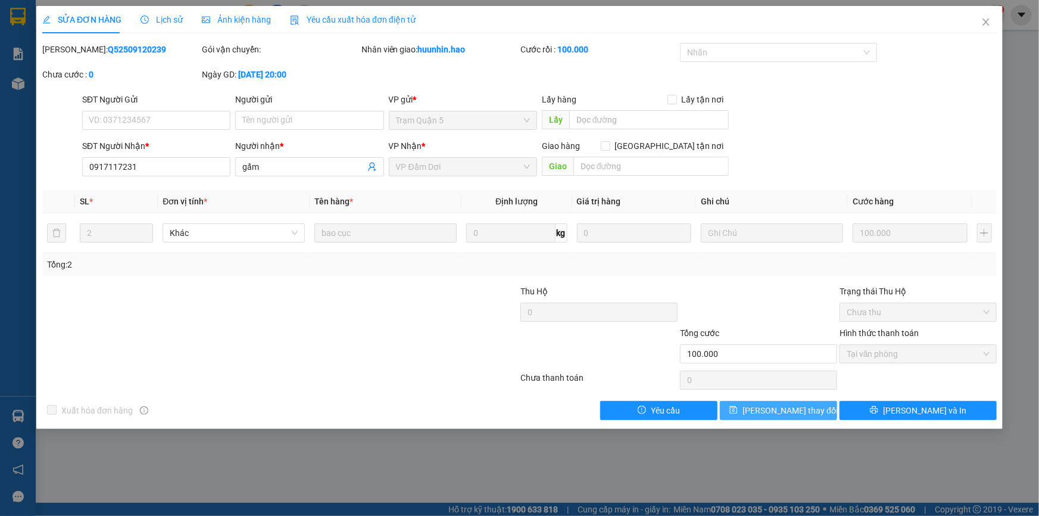
click at [780, 413] on span "Lưu thay đổi" at bounding box center [789, 410] width 95 height 13
